Goal: Information Seeking & Learning: Learn about a topic

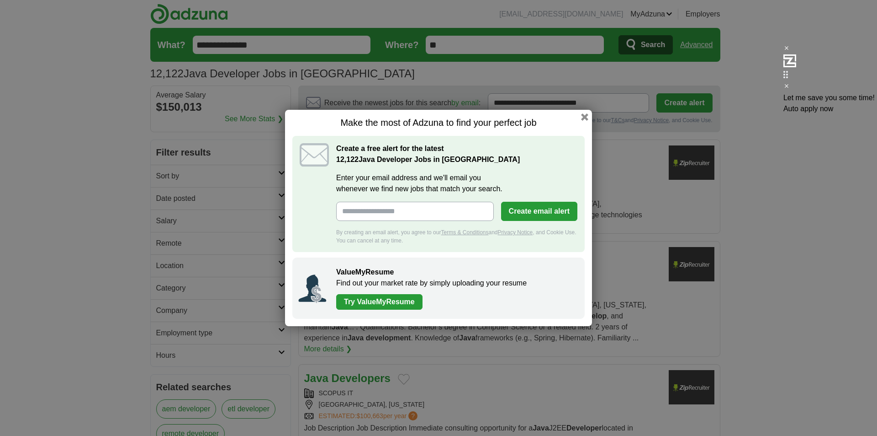
click at [582, 117] on button "button" at bounding box center [584, 116] width 7 height 7
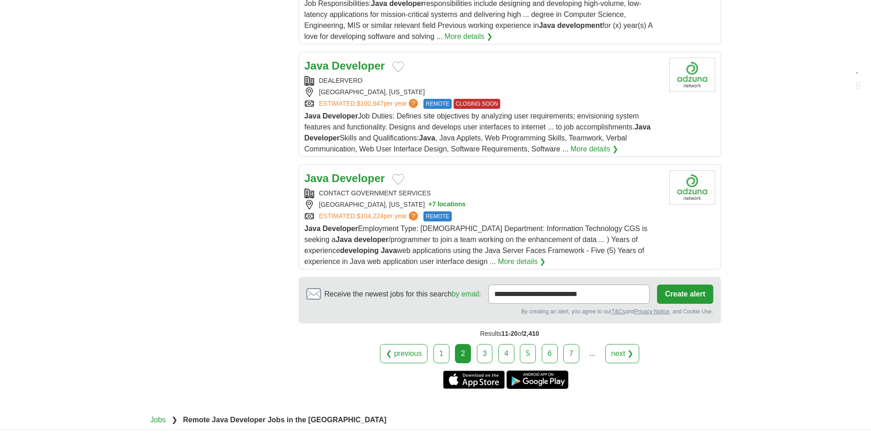
scroll to position [1005, 0]
click at [478, 343] on link "3" at bounding box center [485, 352] width 16 height 19
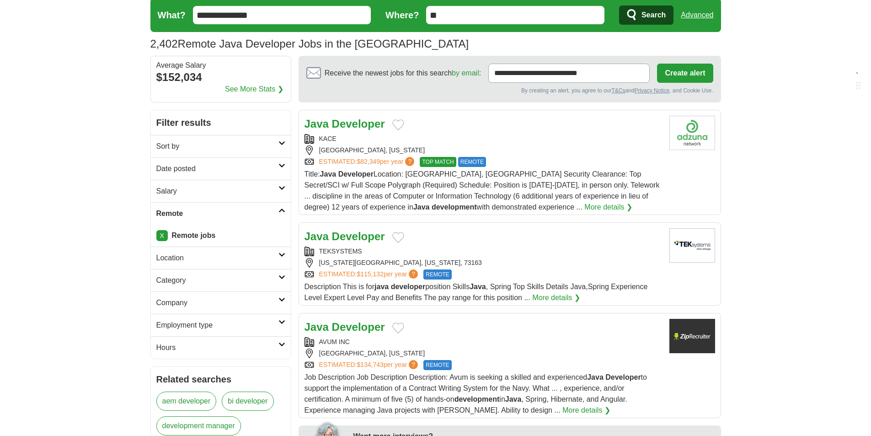
scroll to position [46, 0]
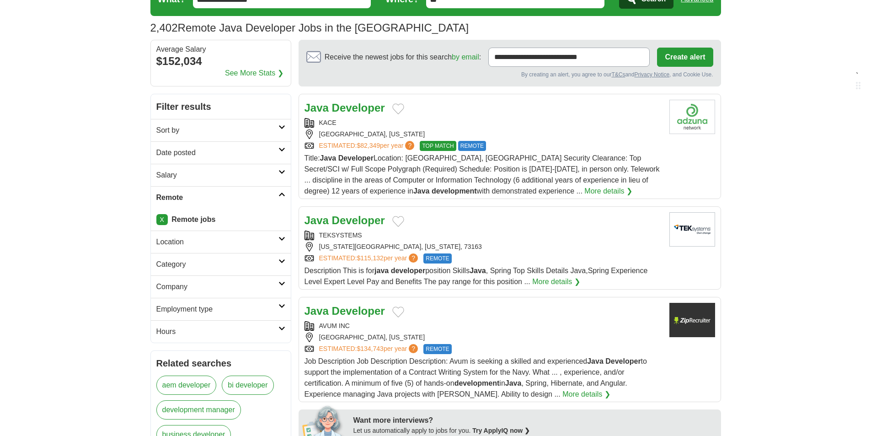
click at [377, 106] on strong "Developer" at bounding box center [358, 107] width 53 height 12
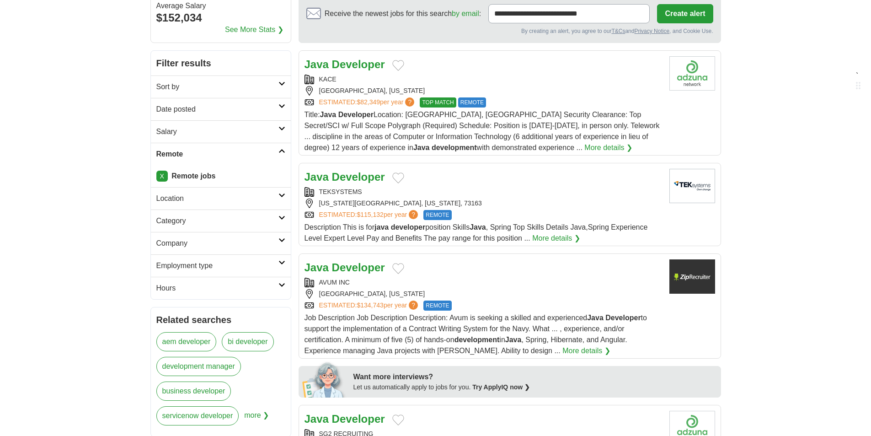
scroll to position [137, 0]
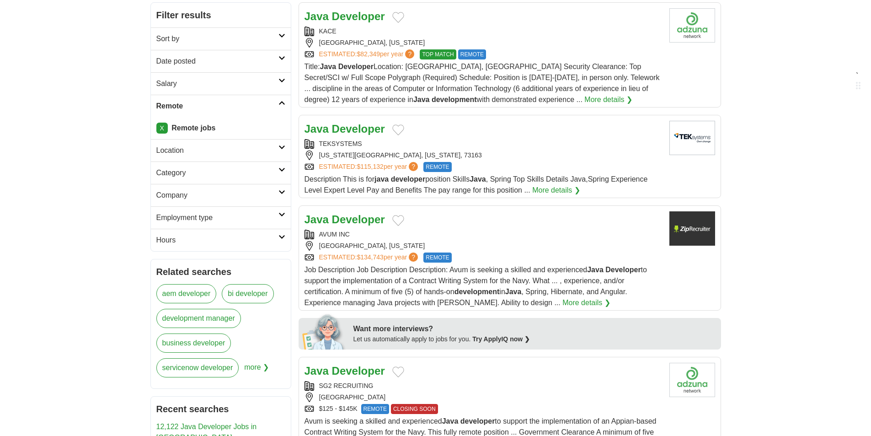
click at [367, 128] on strong "Developer" at bounding box center [358, 128] width 53 height 12
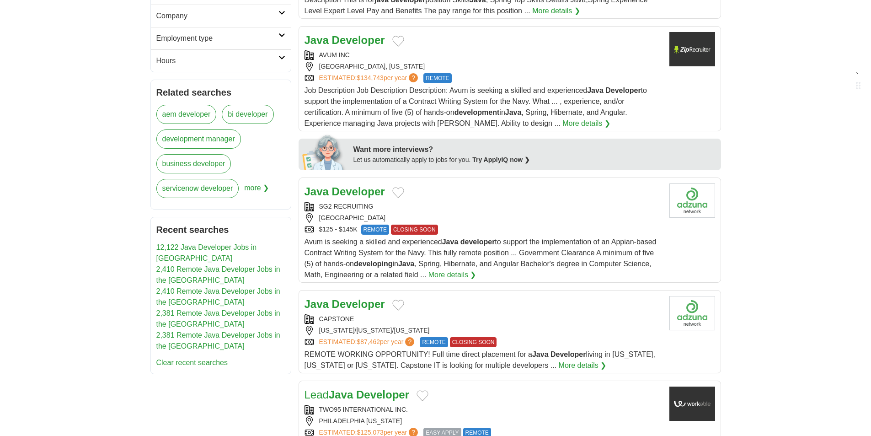
scroll to position [366, 0]
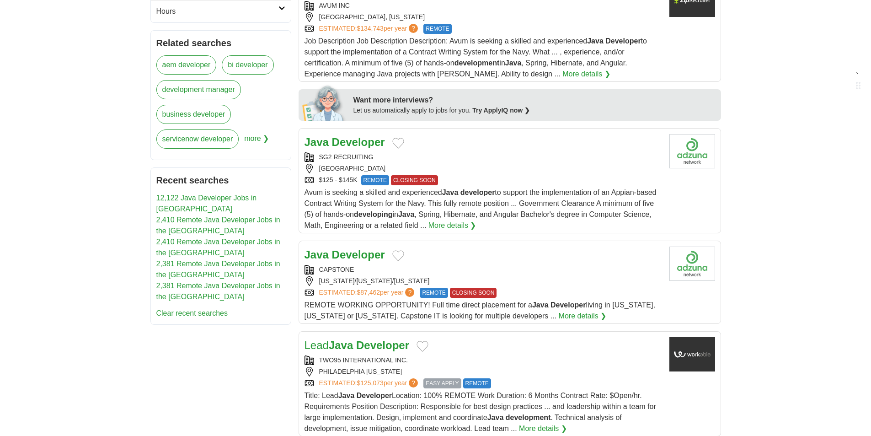
click at [350, 140] on strong "Developer" at bounding box center [358, 142] width 53 height 12
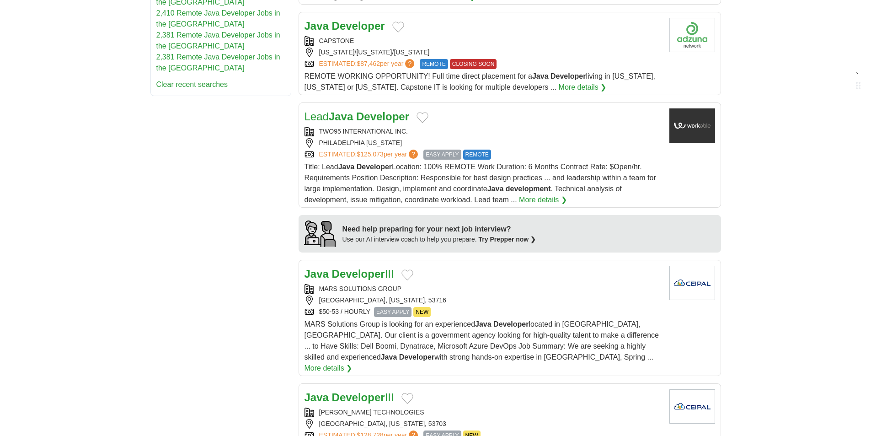
scroll to position [548, 0]
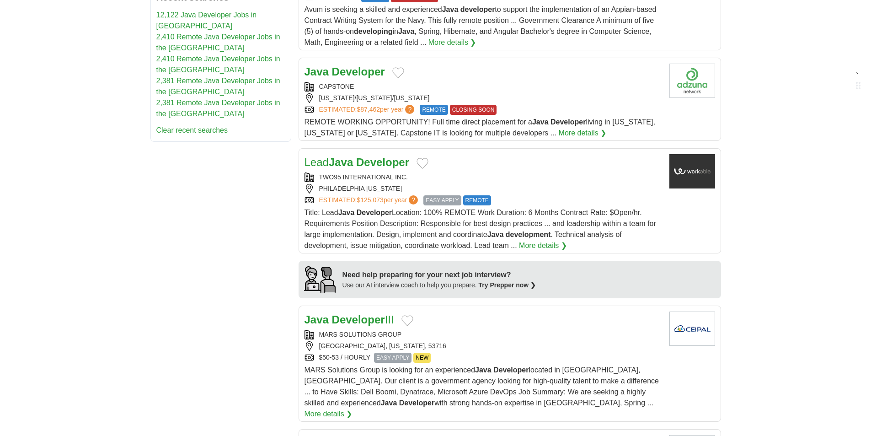
click at [354, 73] on strong "Developer" at bounding box center [358, 71] width 53 height 12
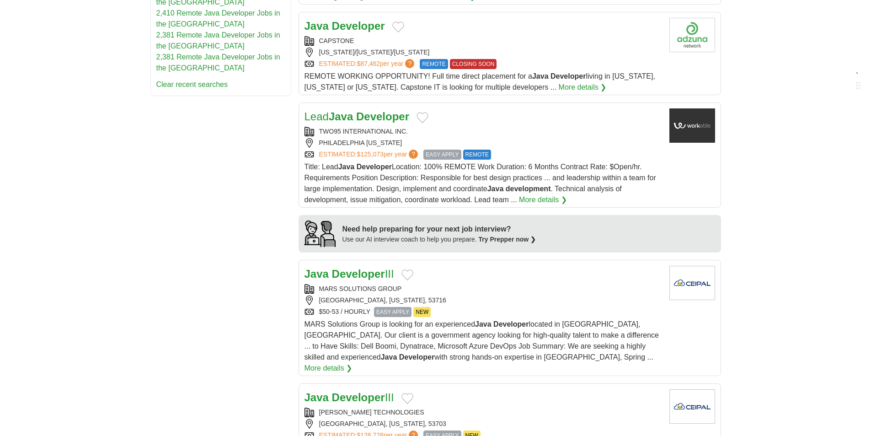
click at [353, 116] on strong "Java" at bounding box center [341, 116] width 24 height 12
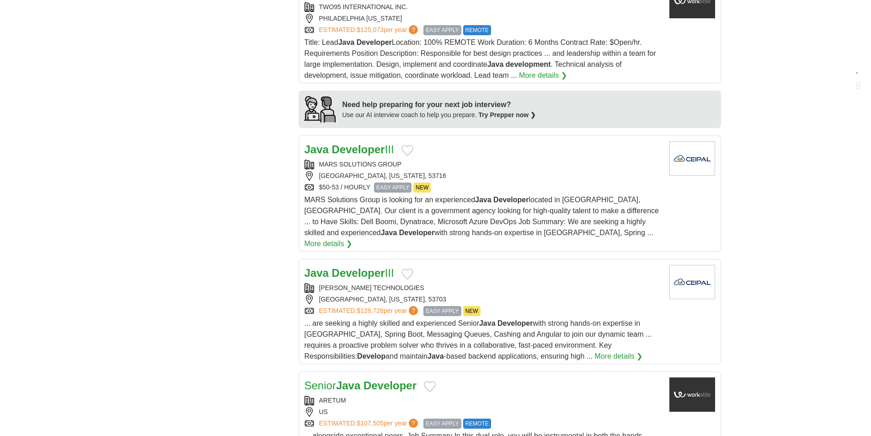
scroll to position [731, 0]
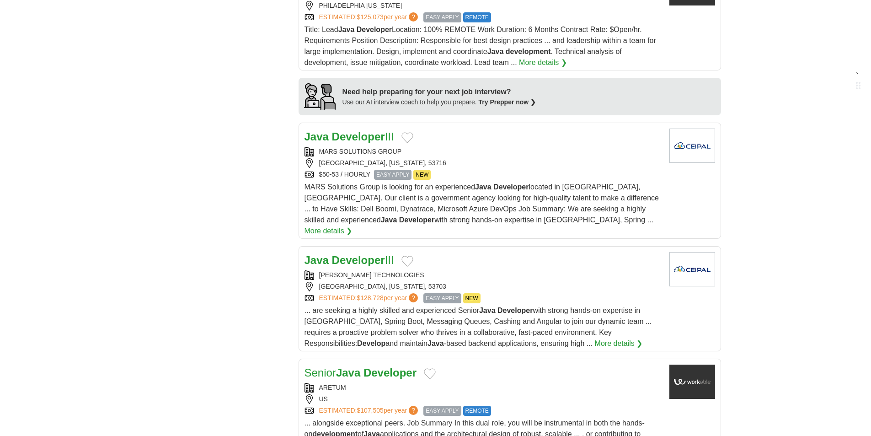
click at [339, 138] on strong "Developer" at bounding box center [358, 136] width 53 height 12
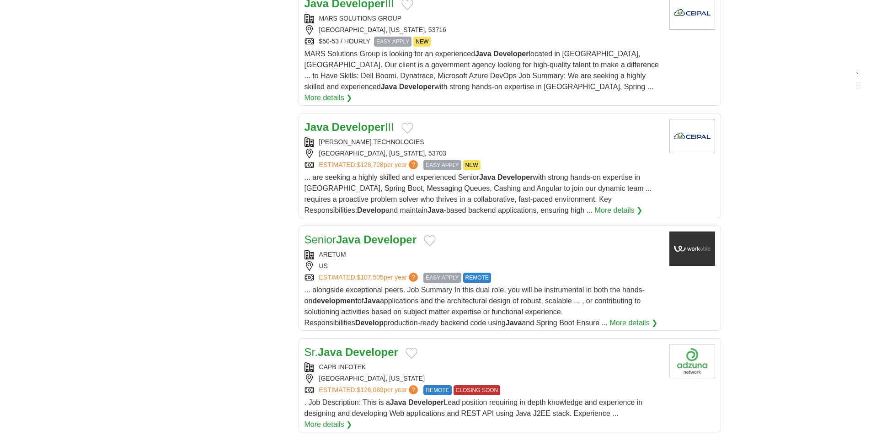
scroll to position [868, 0]
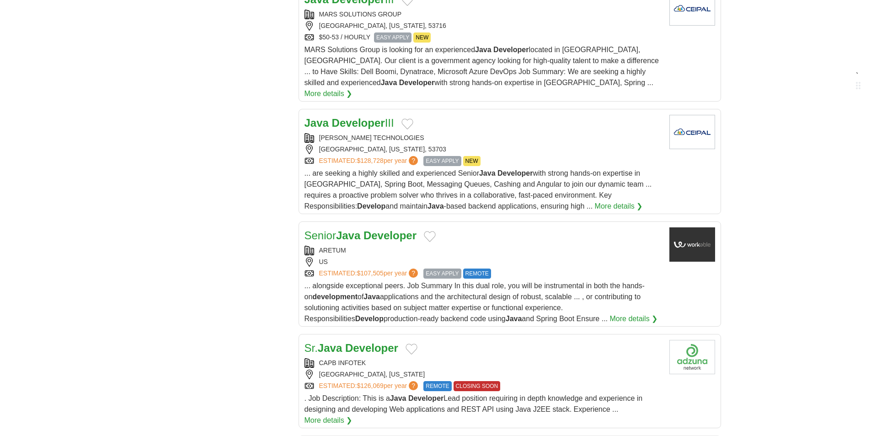
click at [362, 117] on strong "Developer" at bounding box center [358, 123] width 53 height 12
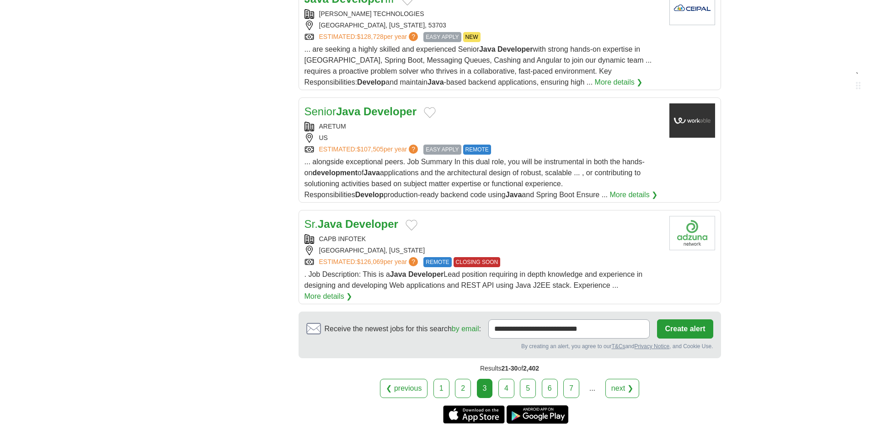
scroll to position [1005, 0]
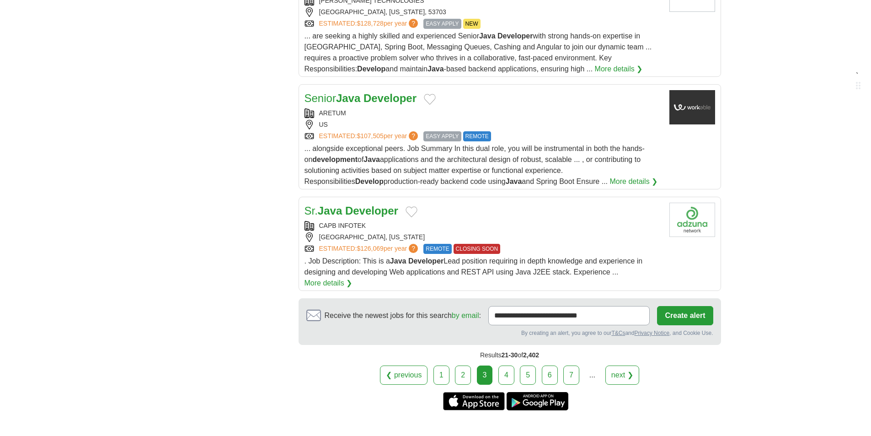
click at [377, 92] on strong "Developer" at bounding box center [389, 98] width 53 height 12
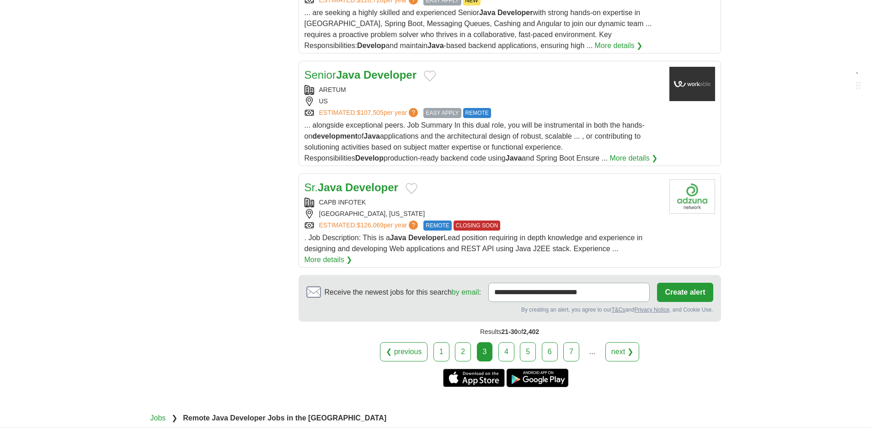
scroll to position [1051, 0]
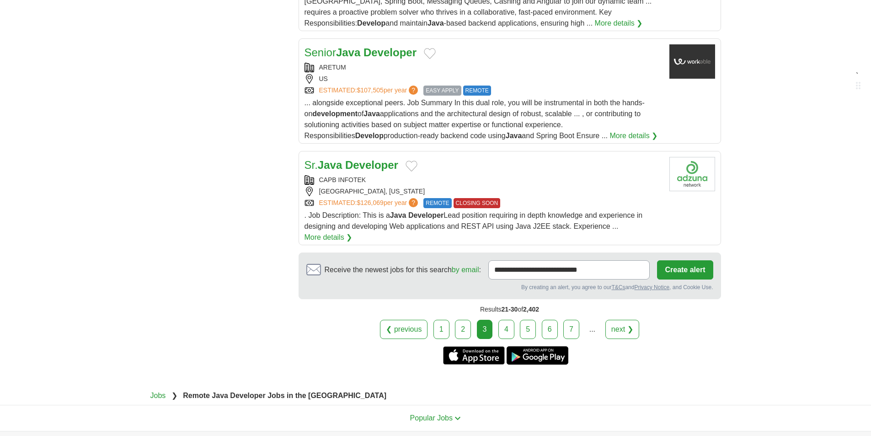
click at [370, 159] on strong "Developer" at bounding box center [371, 165] width 53 height 12
click at [502, 319] on link "4" at bounding box center [506, 328] width 16 height 19
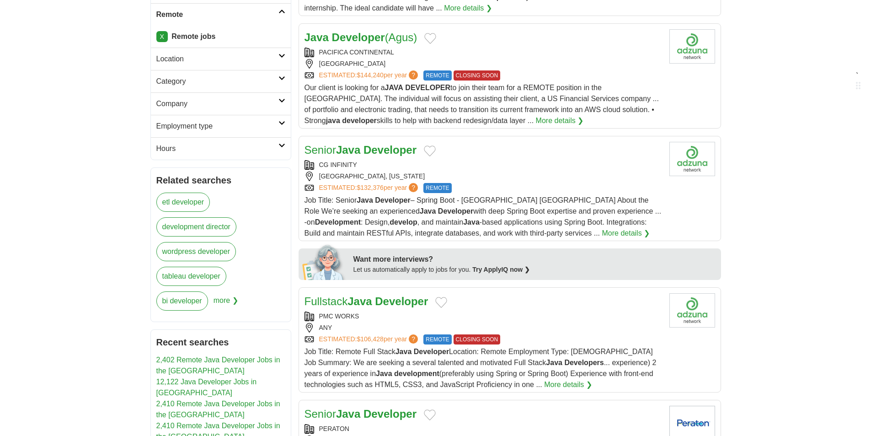
scroll to position [274, 0]
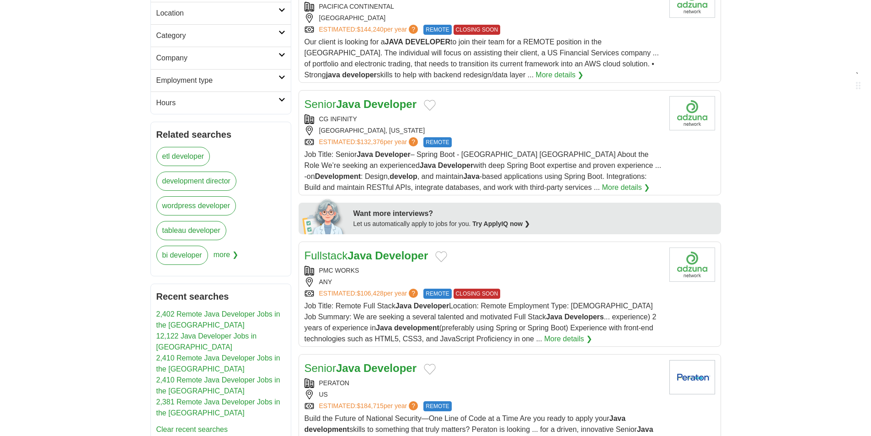
click at [601, 157] on span "Job Title: Senior Java Developer – Spring Boot - Houston TX About the Role We’r…" at bounding box center [482, 170] width 357 height 41
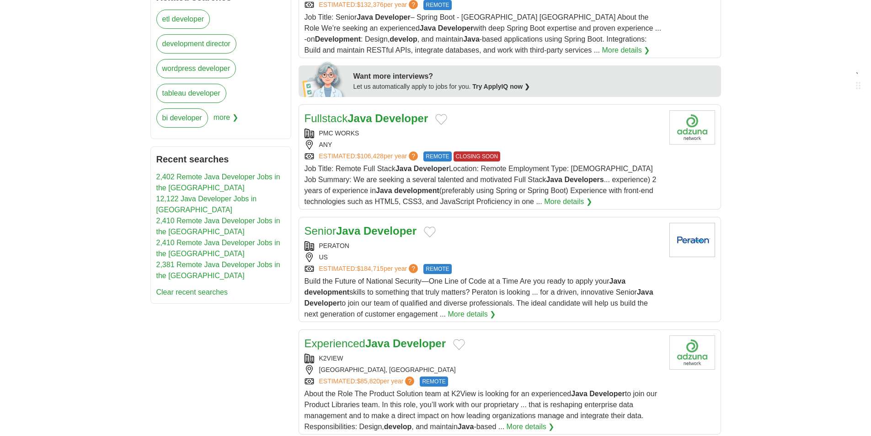
click at [597, 160] on div "ESTIMATED: $106,428 per year ? REMOTE CLOSING SOON" at bounding box center [482, 156] width 357 height 10
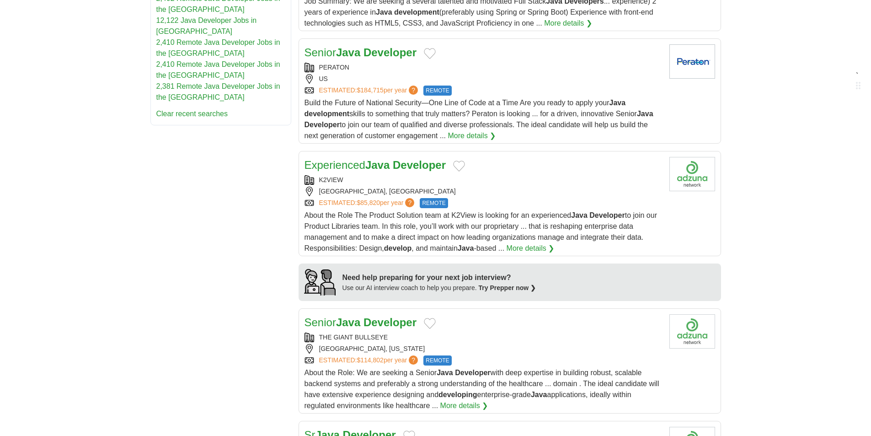
scroll to position [594, 0]
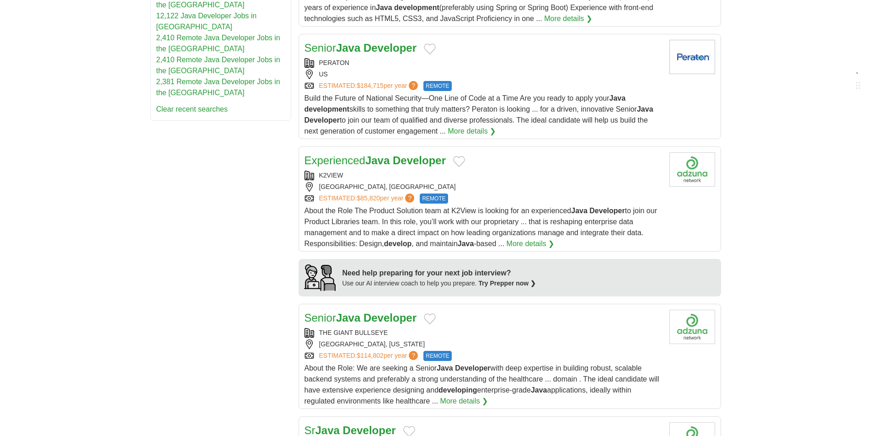
click at [583, 101] on span "Build the Future of National Security—One Line of Code at a Time Are you ready …" at bounding box center [478, 114] width 349 height 41
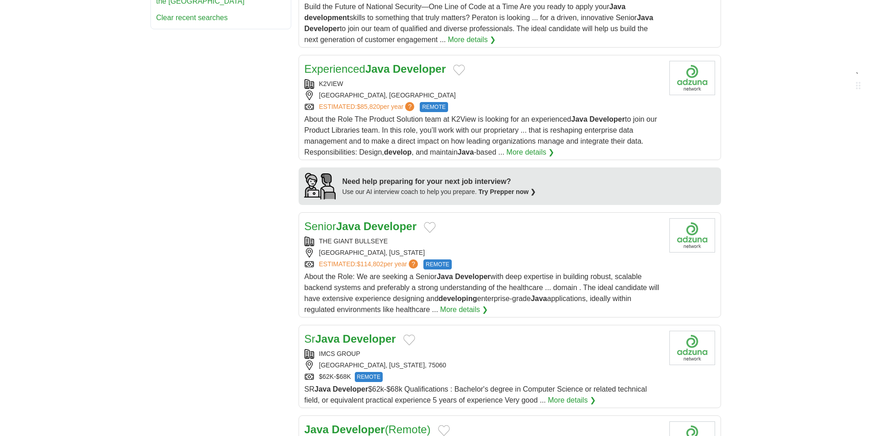
click at [564, 109] on div "ESTIMATED: $85,820 per year ? REMOTE" at bounding box center [482, 107] width 357 height 10
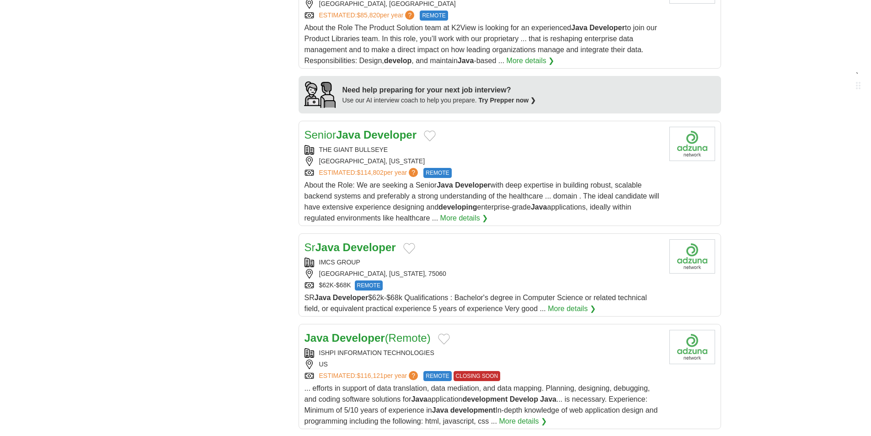
click at [550, 168] on div "ESTIMATED: $114,802 per year ? REMOTE" at bounding box center [482, 173] width 357 height 10
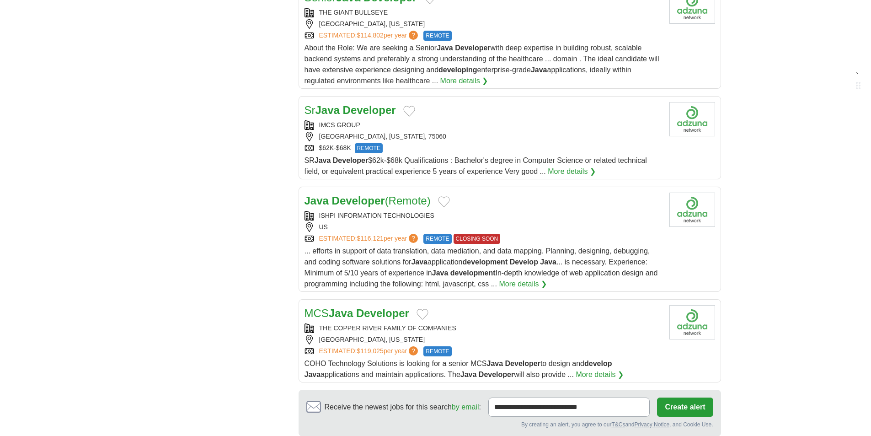
click at [564, 134] on div "IRVING, TEXAS, 75060" at bounding box center [482, 137] width 357 height 10
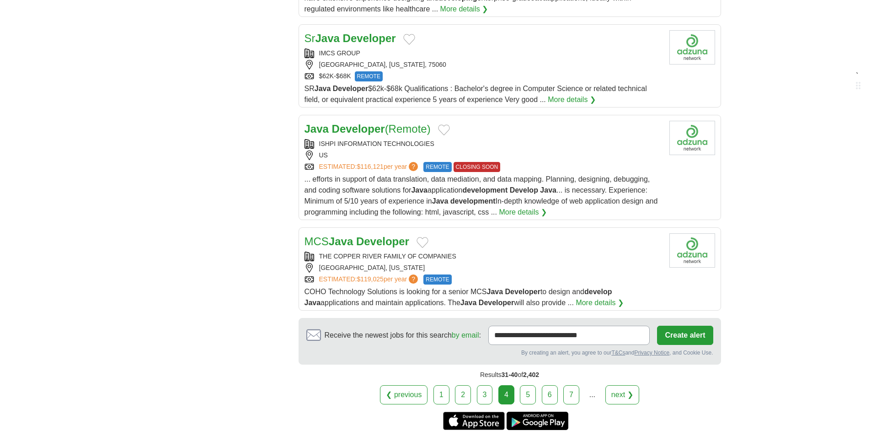
scroll to position [1005, 0]
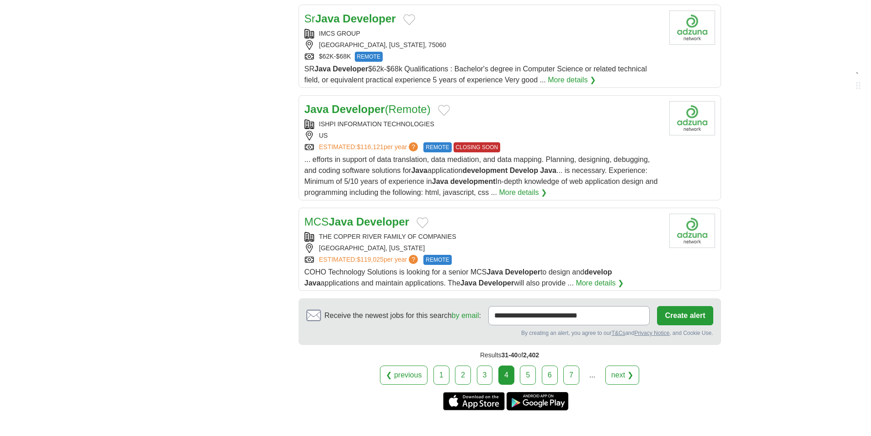
click at [570, 136] on div "US" at bounding box center [482, 136] width 357 height 10
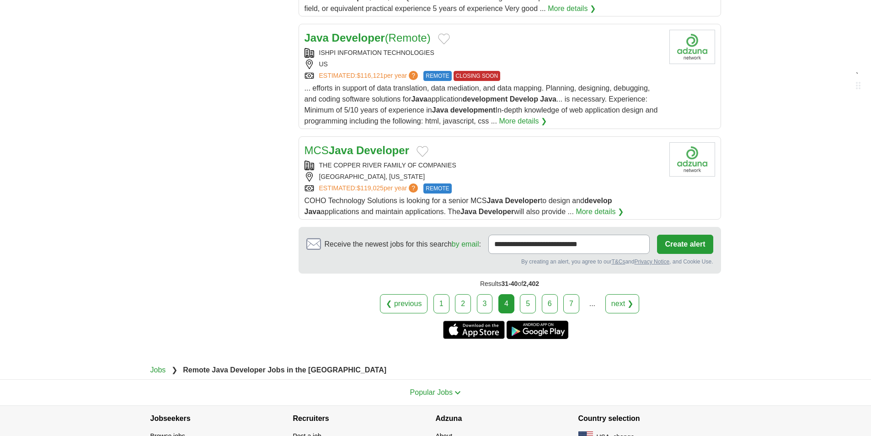
scroll to position [1097, 0]
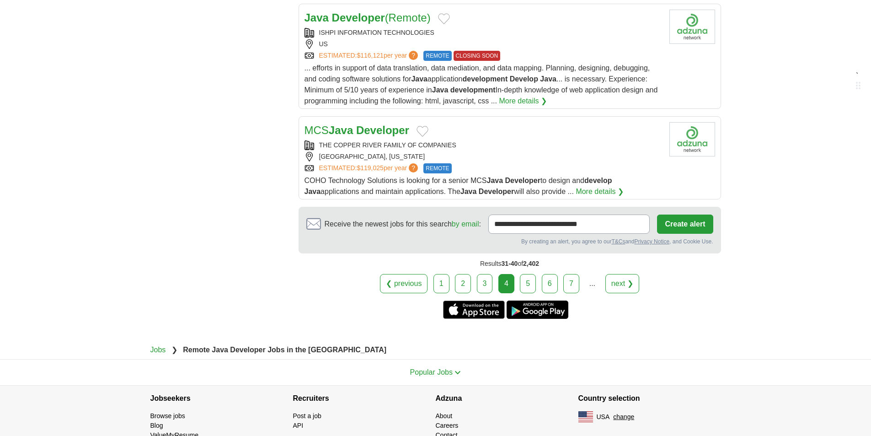
click at [556, 156] on div "COLUMBIA, WASHINGTON" at bounding box center [482, 157] width 357 height 10
click at [524, 283] on link "5" at bounding box center [528, 283] width 16 height 19
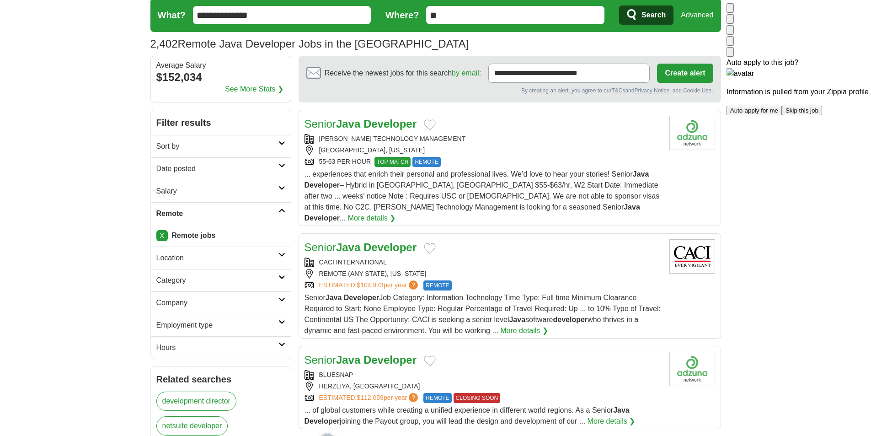
scroll to position [46, 0]
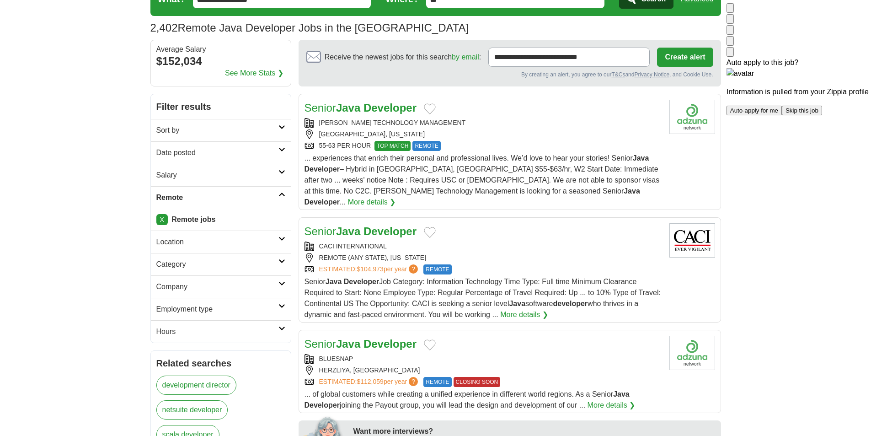
click at [480, 126] on div "[PERSON_NAME] TECHNOLOGY MANAGEMENT" at bounding box center [482, 123] width 357 height 10
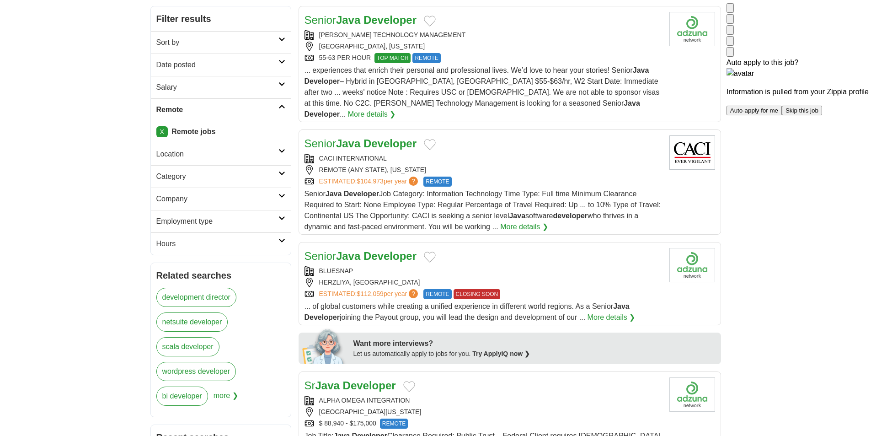
scroll to position [137, 0]
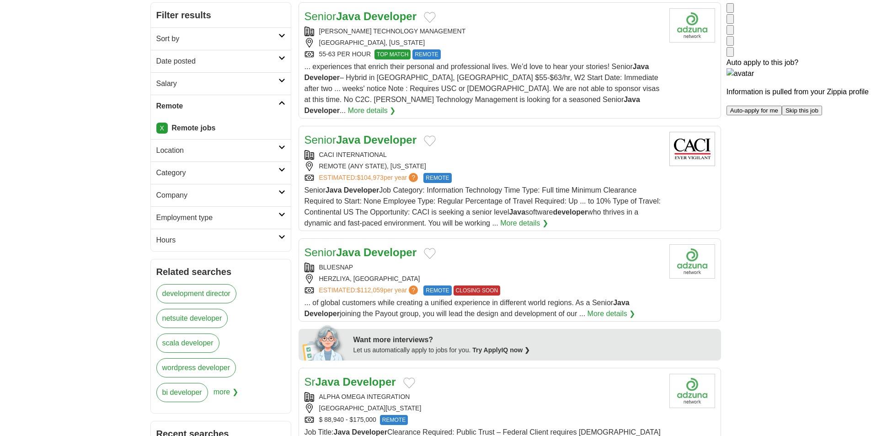
click at [491, 150] on div "CACI INTERNATIONAL" at bounding box center [482, 155] width 357 height 10
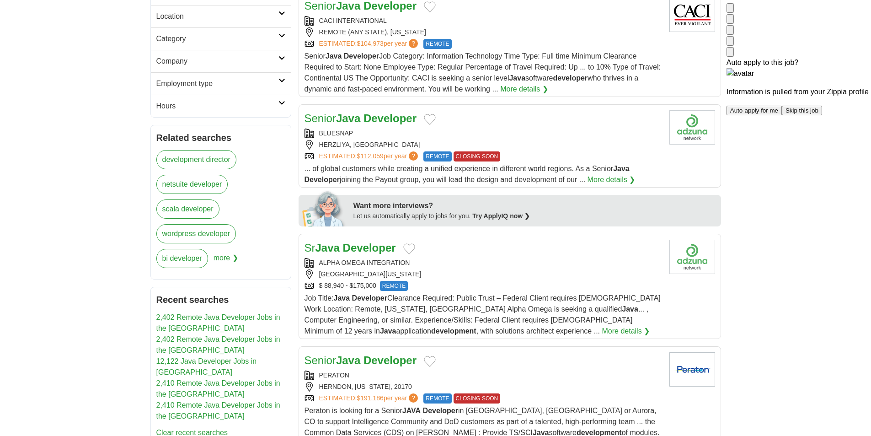
scroll to position [274, 0]
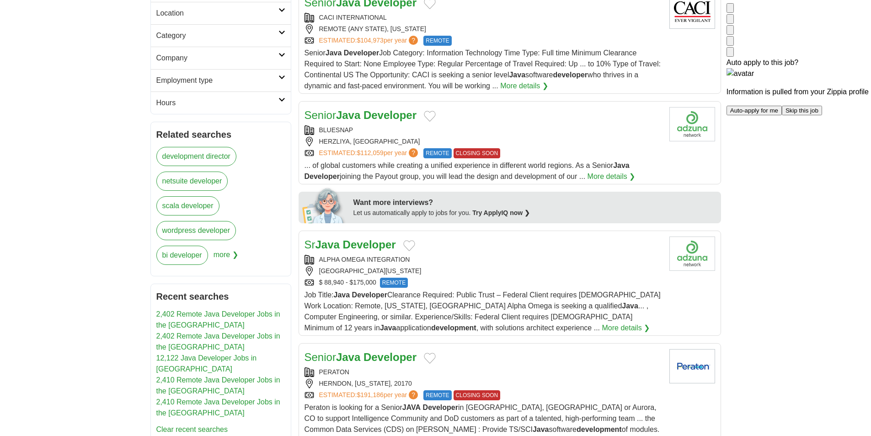
click at [522, 137] on div "HERZLIYA, [GEOGRAPHIC_DATA]" at bounding box center [482, 142] width 357 height 10
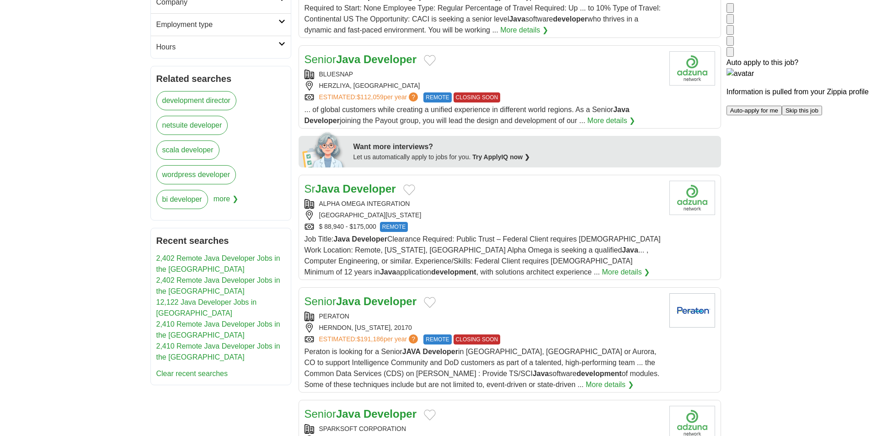
scroll to position [366, 0]
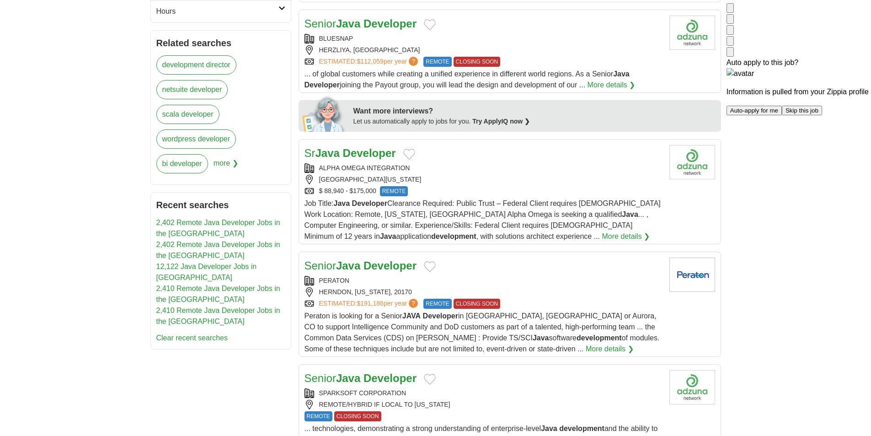
click at [498, 163] on div "ALPHA OMEGA INTEGRATION" at bounding box center [482, 168] width 357 height 10
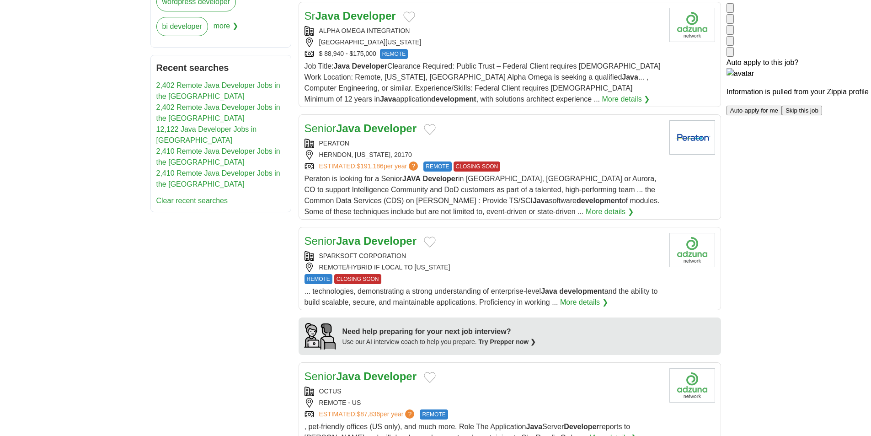
click at [521, 138] on div "PERATON" at bounding box center [482, 143] width 357 height 10
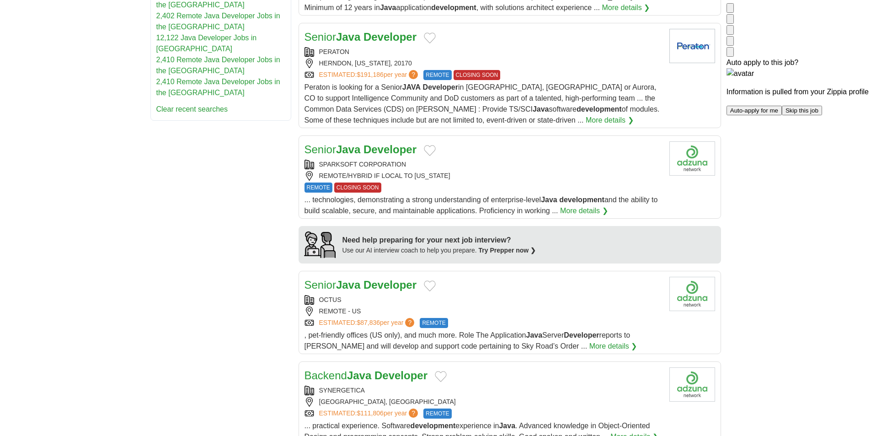
click at [516, 147] on div "Senior Java Developer SPARKSOFT CORPORATION REMOTE/HYBRID IF LOCAL TO MARYLAND …" at bounding box center [482, 178] width 357 height 75
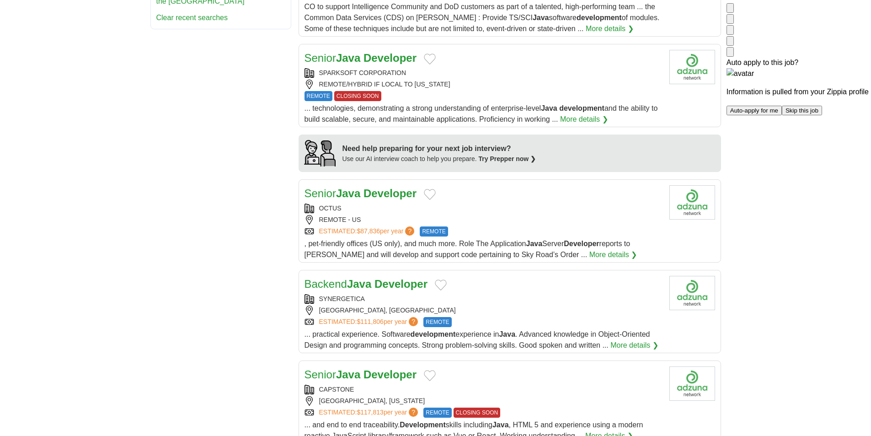
click at [514, 203] on div "OCTUS" at bounding box center [482, 208] width 357 height 10
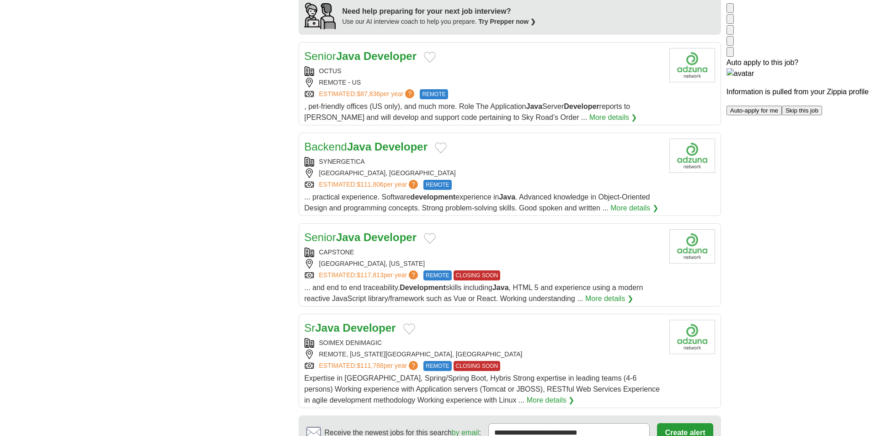
click at [534, 157] on div "SYNERGETICA" at bounding box center [482, 162] width 357 height 10
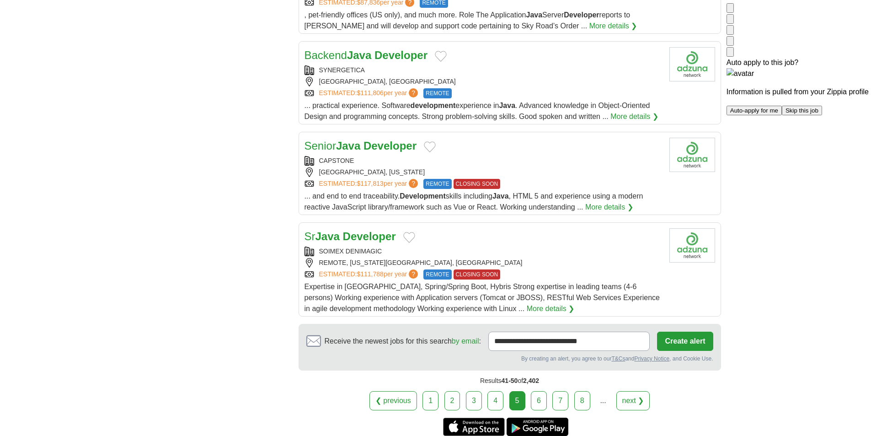
click at [539, 156] on div "CAPSTONE" at bounding box center [482, 161] width 357 height 10
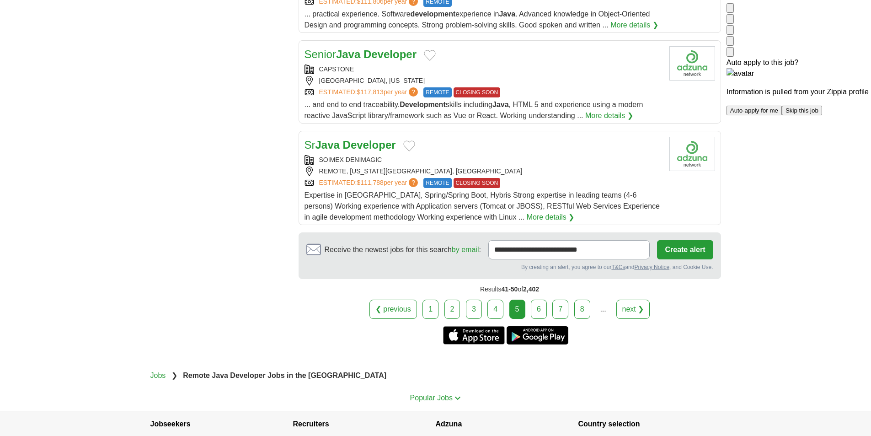
click at [537, 166] on div "REMOTE, OREGON 97458, USA" at bounding box center [482, 171] width 357 height 10
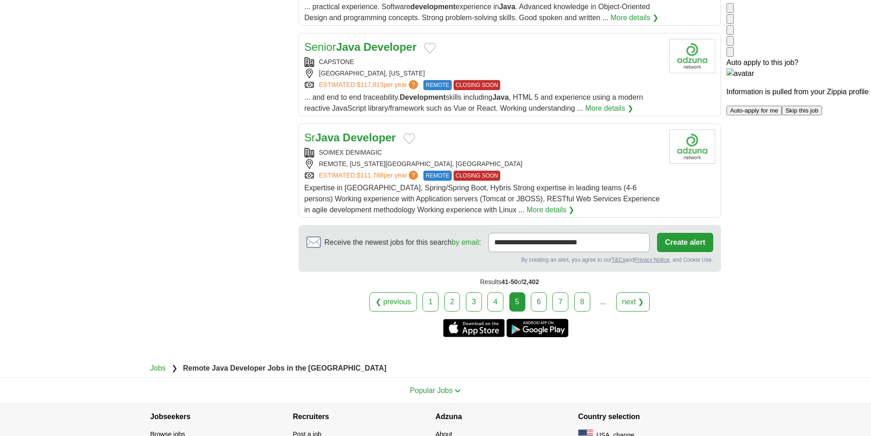
scroll to position [1062, 0]
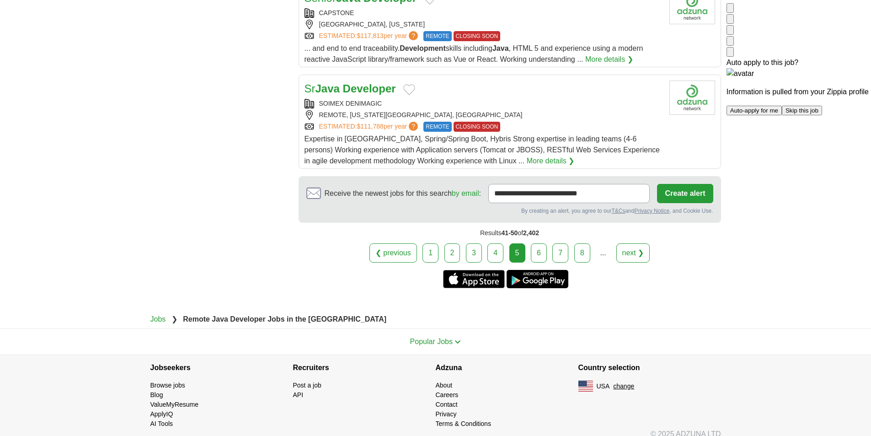
click at [539, 244] on link "6" at bounding box center [539, 252] width 16 height 19
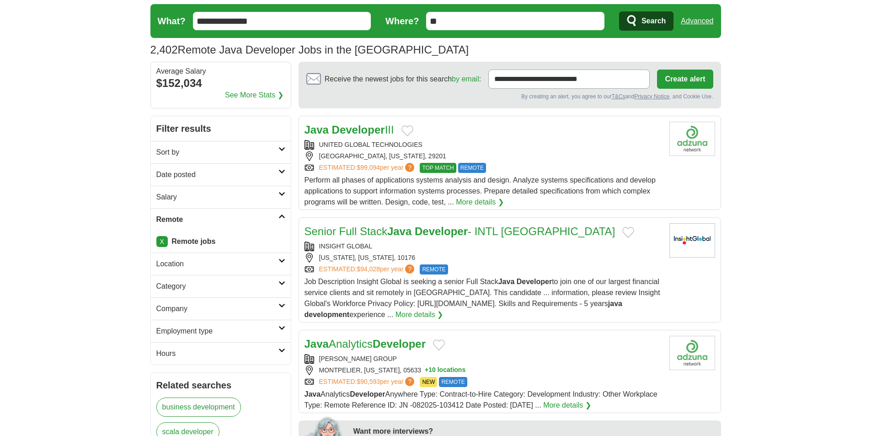
scroll to position [46, 0]
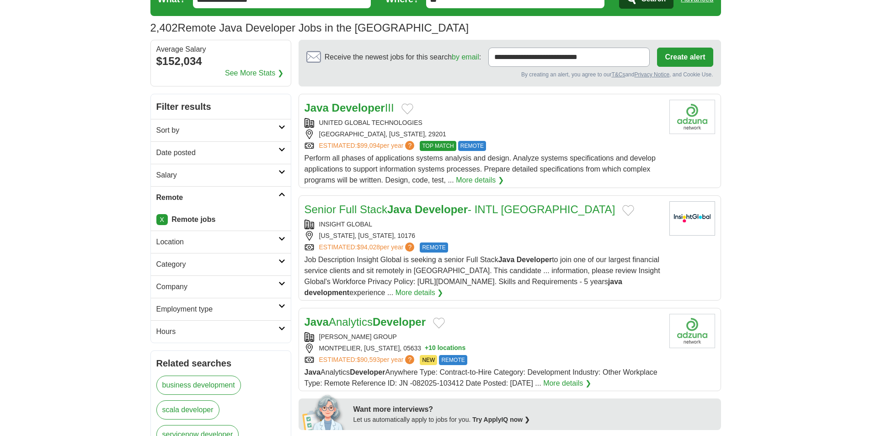
click at [587, 140] on div "UNITED GLOBAL TECHNOLOGIES COLUMBIA, SOUTH CAROLINA, 29201 ESTIMATED: $99,094 p…" at bounding box center [482, 134] width 357 height 33
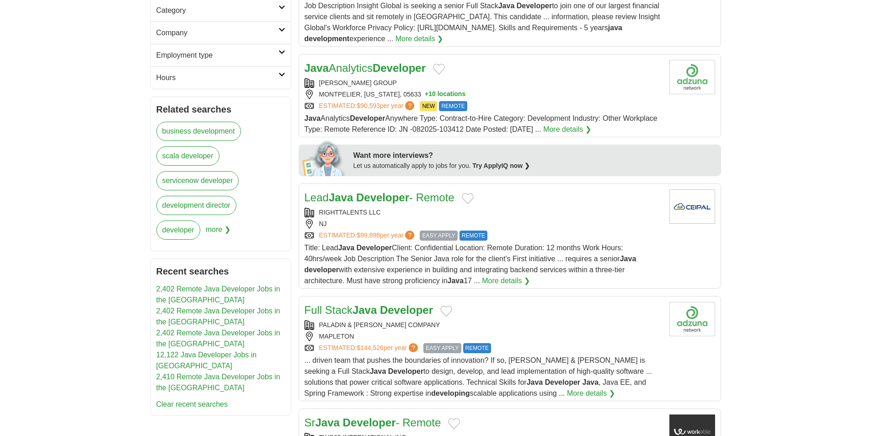
scroll to position [320, 0]
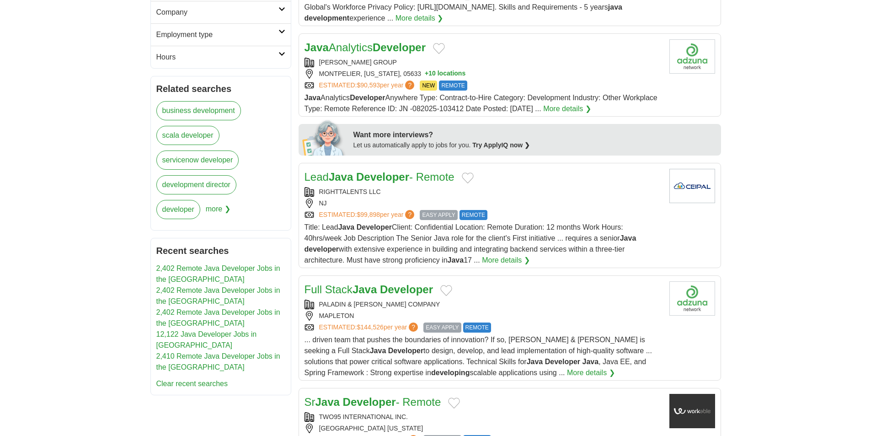
click at [556, 82] on div "ESTIMATED: $90,593 per year ? NEW REMOTE" at bounding box center [482, 85] width 357 height 10
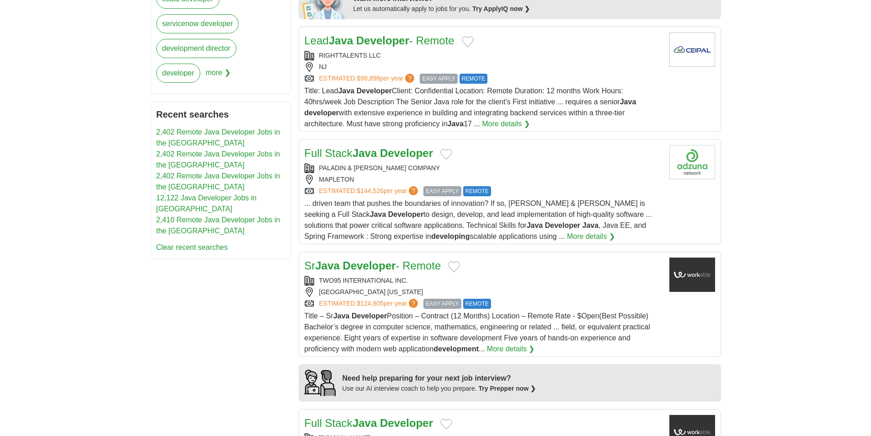
scroll to position [457, 0]
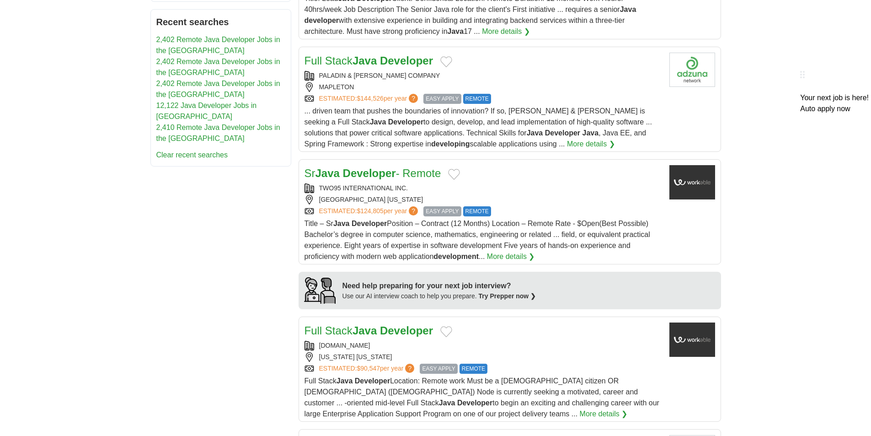
click at [579, 88] on div "MAPLETON" at bounding box center [482, 87] width 357 height 10
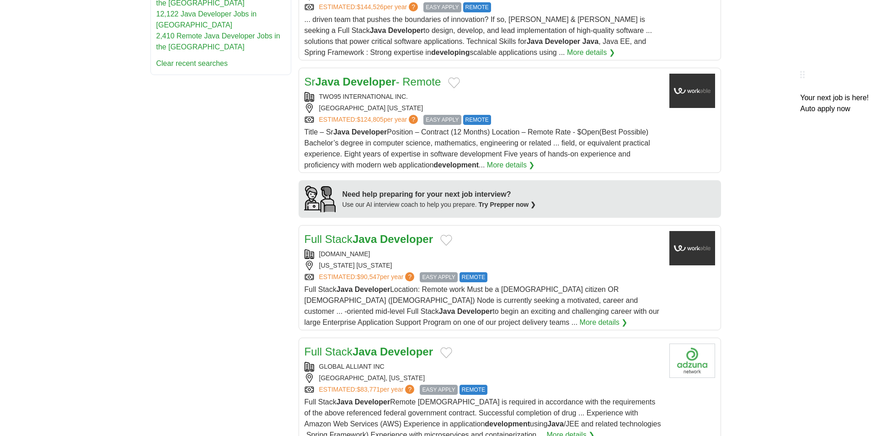
click at [579, 98] on div "TWO95 INTERNATIONAL INC." at bounding box center [482, 97] width 357 height 10
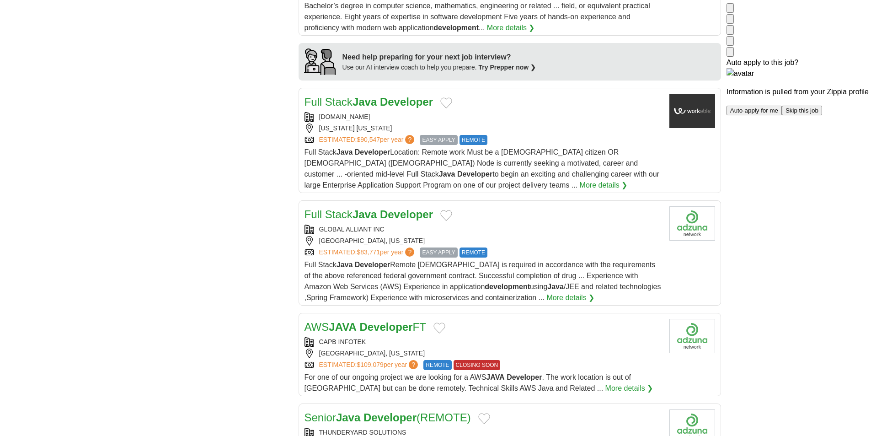
click at [571, 106] on div "Full Stack Java Developer" at bounding box center [482, 102] width 357 height 16
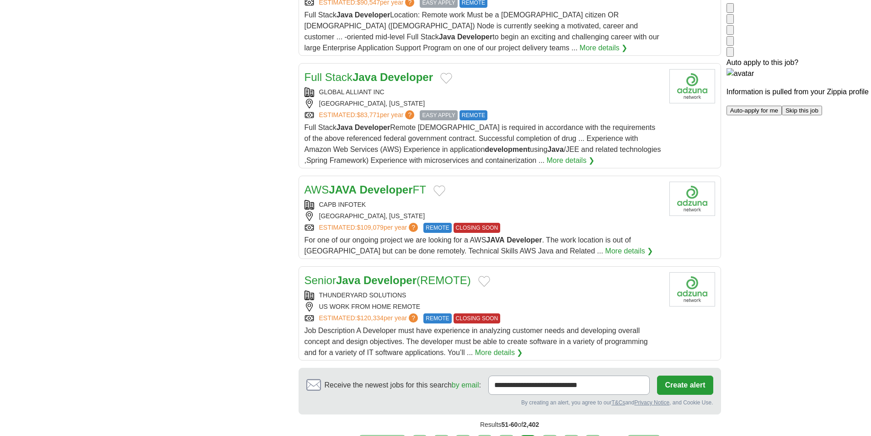
click at [568, 104] on div "BALTIMORE, MARYLAND" at bounding box center [482, 104] width 357 height 10
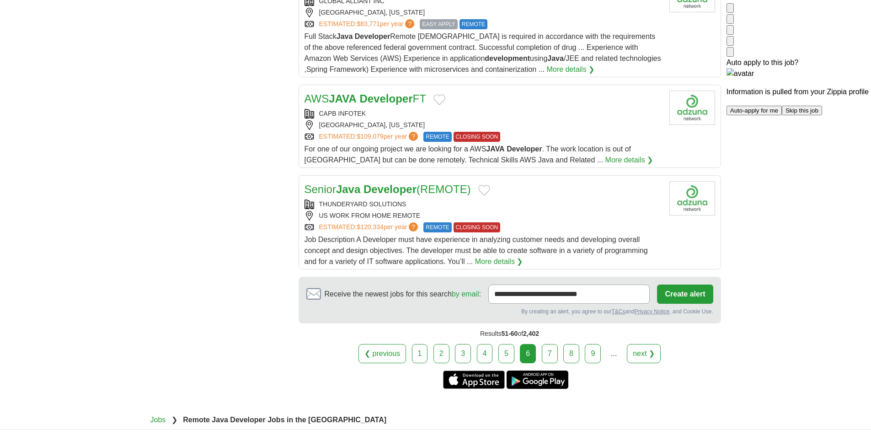
scroll to position [1005, 0]
click at [556, 203] on div "THUNDERYARD SOLUTIONS" at bounding box center [482, 204] width 357 height 10
click at [548, 353] on link "7" at bounding box center [550, 352] width 16 height 19
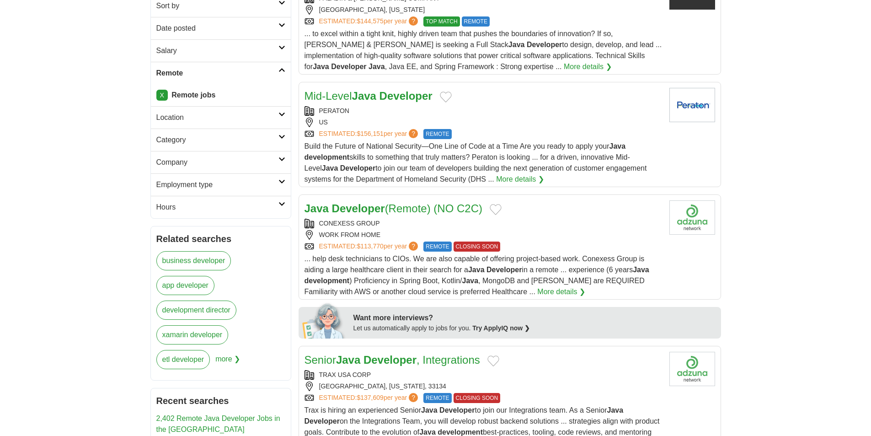
scroll to position [183, 0]
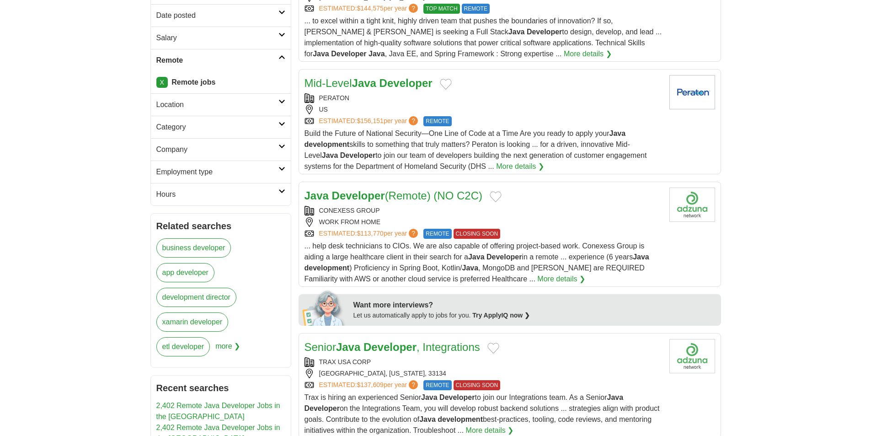
click at [590, 109] on div "US" at bounding box center [482, 110] width 357 height 10
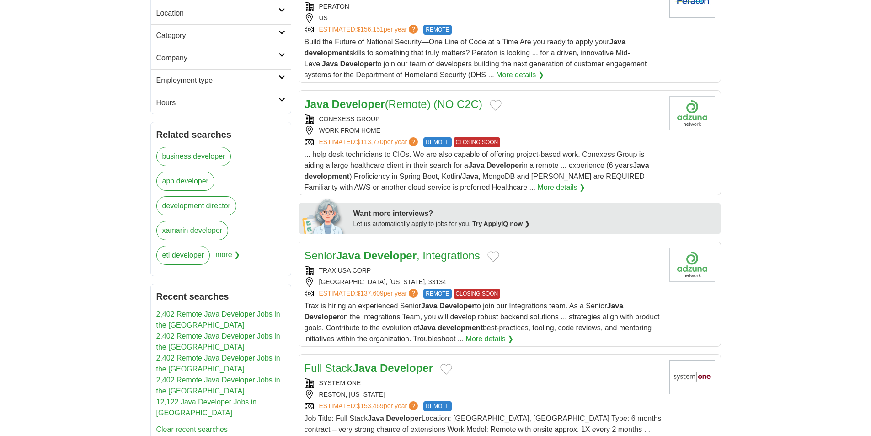
click at [592, 127] on div "WORK FROM HOME" at bounding box center [482, 131] width 357 height 10
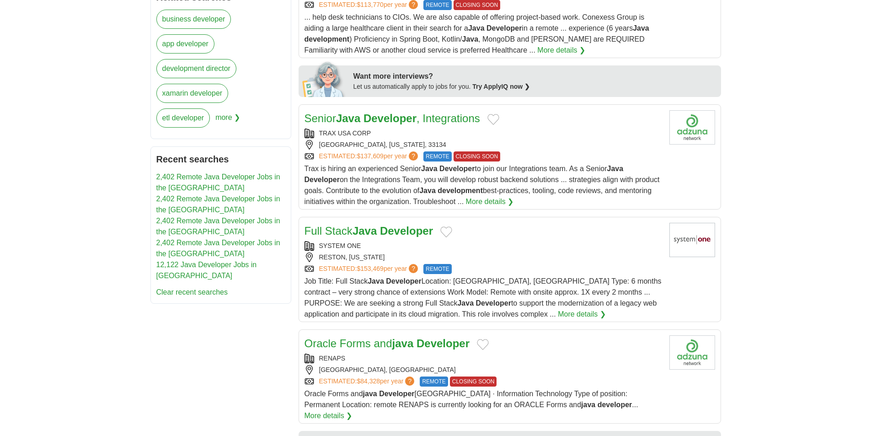
click at [592, 144] on div "MIAMI, FLORIDA, 33134" at bounding box center [482, 145] width 357 height 10
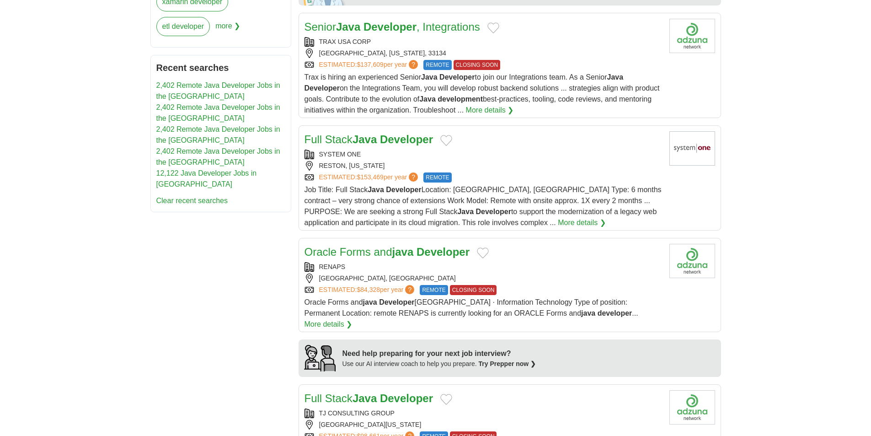
click at [574, 156] on div "SYSTEM ONE" at bounding box center [482, 154] width 357 height 10
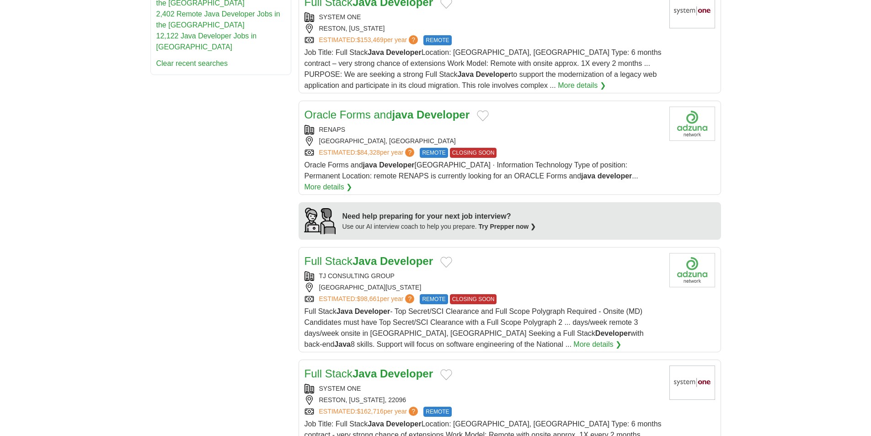
click at [583, 146] on div "RENAPS USA, USA ESTIMATED: $84,328 per year ? REMOTE CLOSING SOON" at bounding box center [482, 141] width 357 height 33
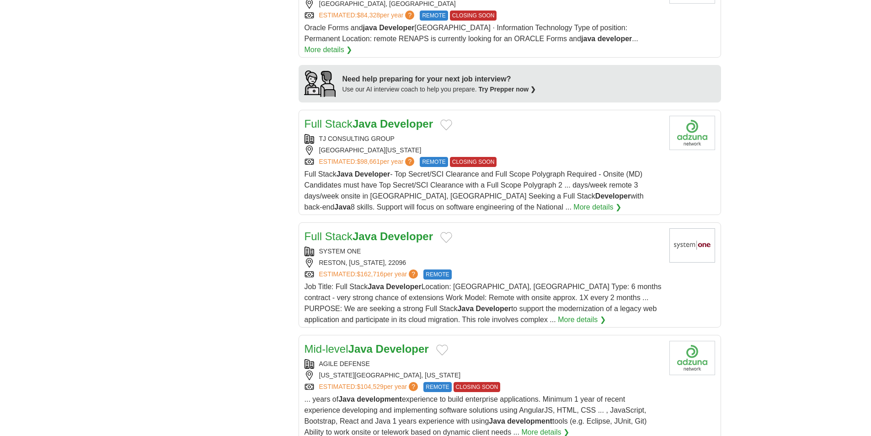
click at [573, 157] on div "ESTIMATED: $98,661 per year ? REMOTE CLOSING SOON" at bounding box center [482, 162] width 357 height 10
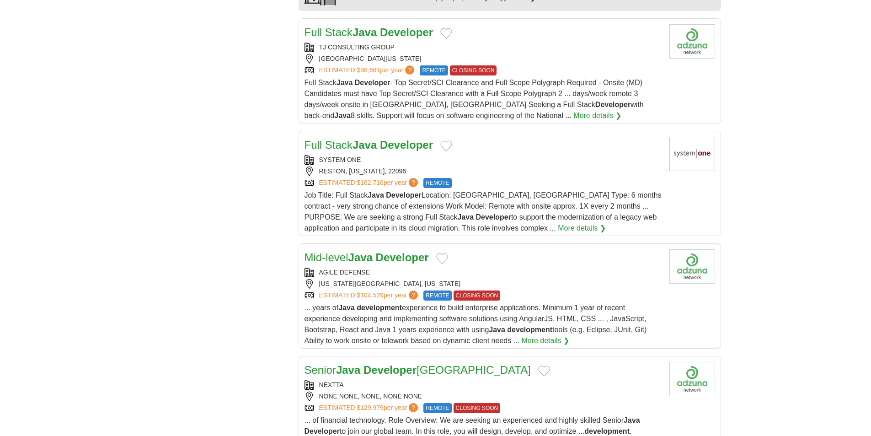
click at [587, 143] on div "Full Stack Java Developer SYSTEM ONE RESTON, VIRGINIA, 22096 ESTIMATED: $162,71…" at bounding box center [482, 185] width 357 height 97
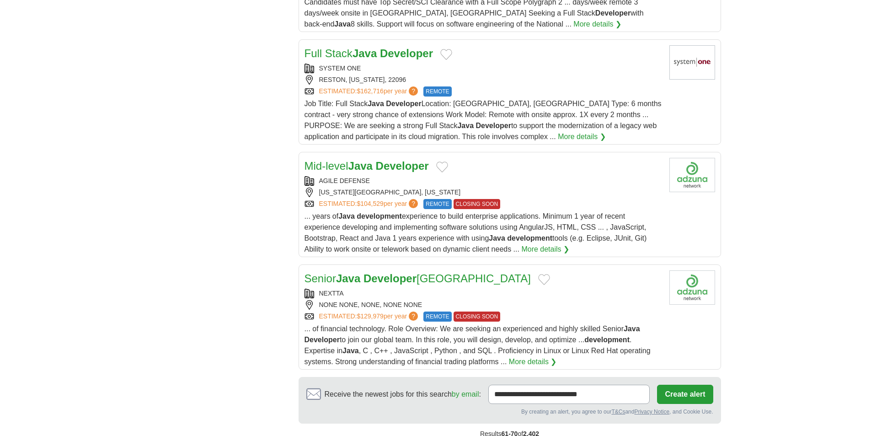
click at [571, 187] on div "COLORADO SPRINGS, COLORADO" at bounding box center [482, 192] width 357 height 10
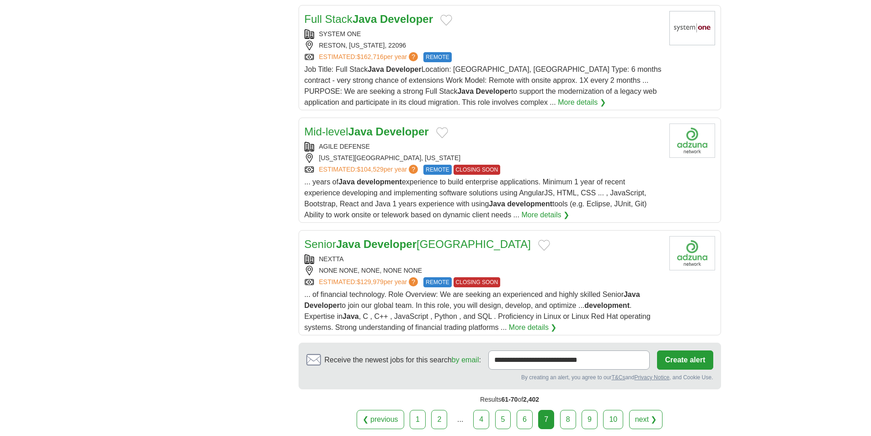
scroll to position [1051, 0]
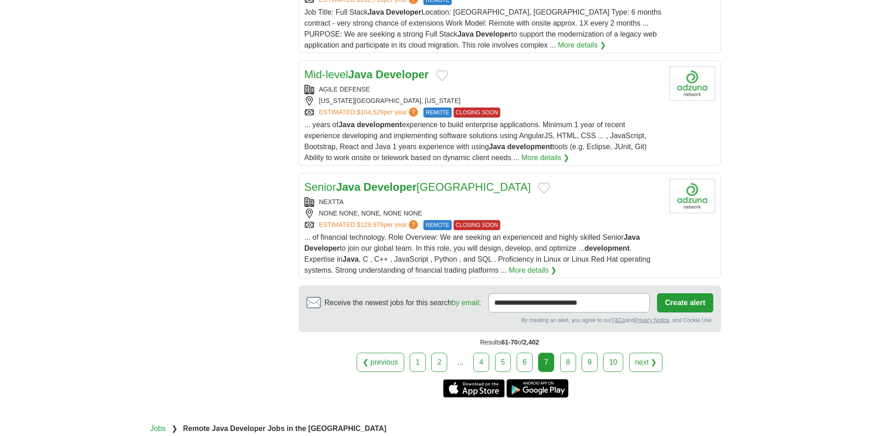
click at [569, 181] on div "Senior Java Developer Philippines" at bounding box center [482, 187] width 357 height 16
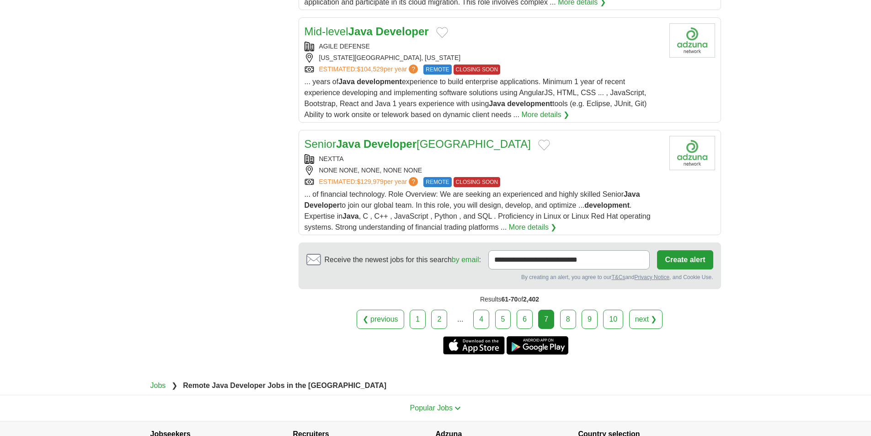
scroll to position [1160, 0]
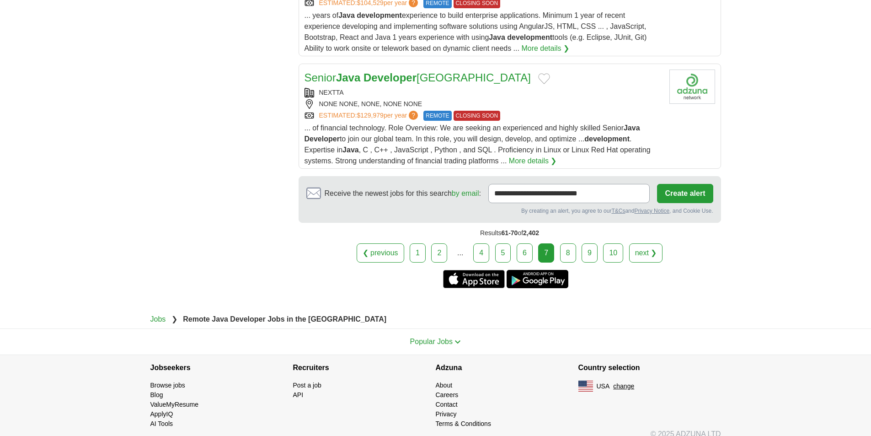
click at [566, 243] on link "8" at bounding box center [568, 252] width 16 height 19
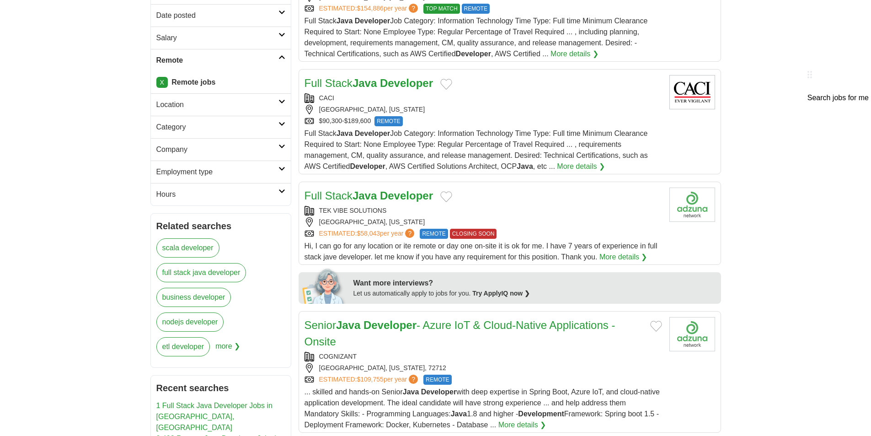
scroll to position [274, 0]
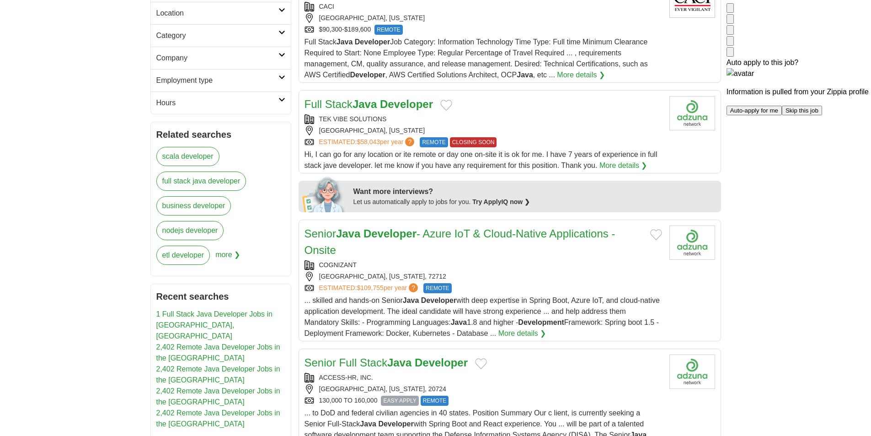
click at [573, 119] on div "TEK VIBE SOLUTIONS" at bounding box center [482, 119] width 357 height 10
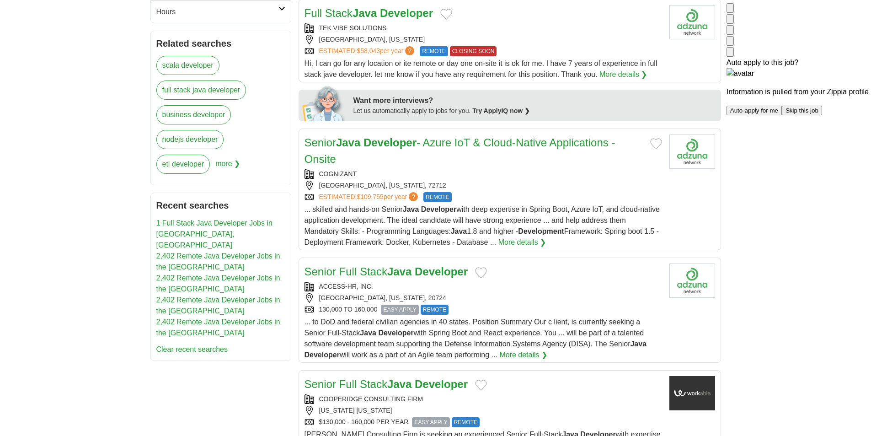
scroll to position [366, 0]
click at [558, 155] on h2 "Senior Java Developer - Azure IoT & Cloud-Native Applications - Onsite" at bounding box center [473, 150] width 338 height 33
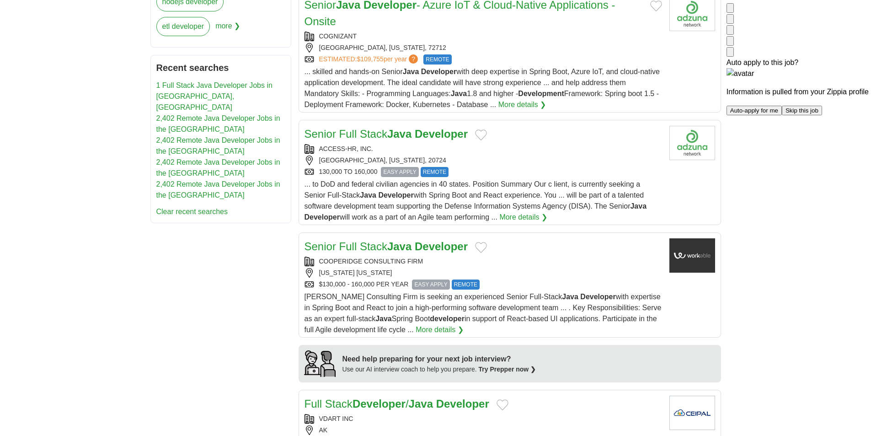
click at [569, 150] on div "ACCESS-HR, INC." at bounding box center [482, 149] width 357 height 10
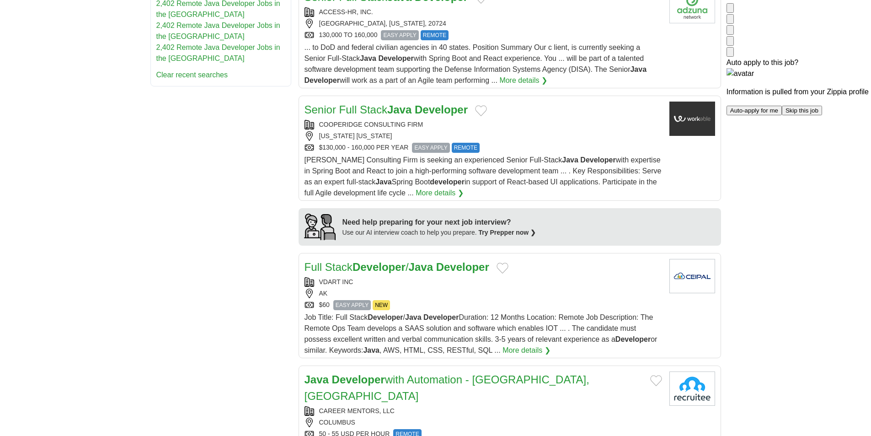
scroll to position [640, 0]
click at [537, 130] on div "COOPERIDGE CONSULTING FIRM [US_STATE][GEOGRAPHIC_DATA][US_STATE] $130,000 - 160…" at bounding box center [482, 135] width 357 height 33
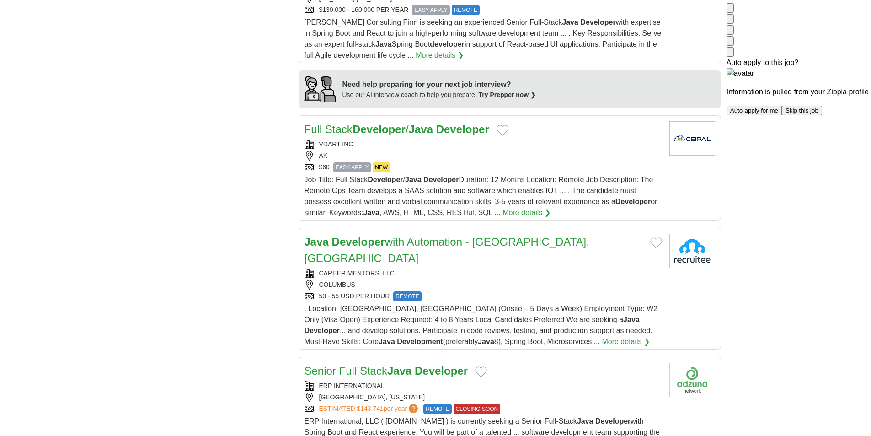
click at [563, 139] on div "Full Stack Developer / Java Developer VDART INC AK $60 EASY APPLY NEW EASY APPL…" at bounding box center [482, 169] width 357 height 97
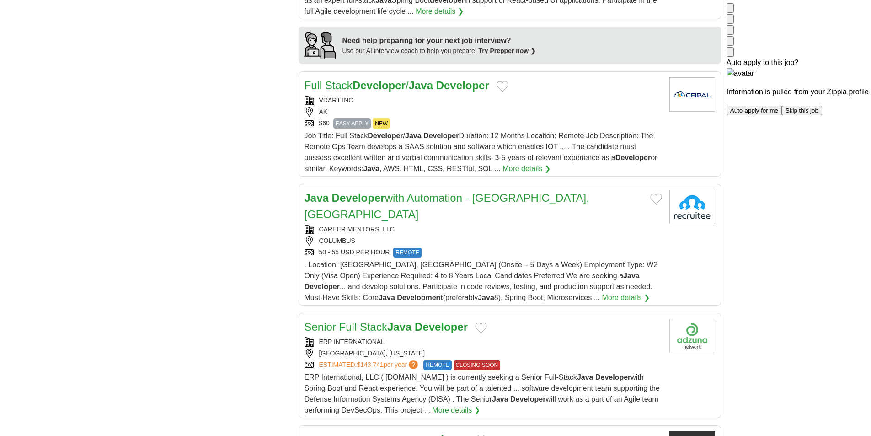
scroll to position [914, 0]
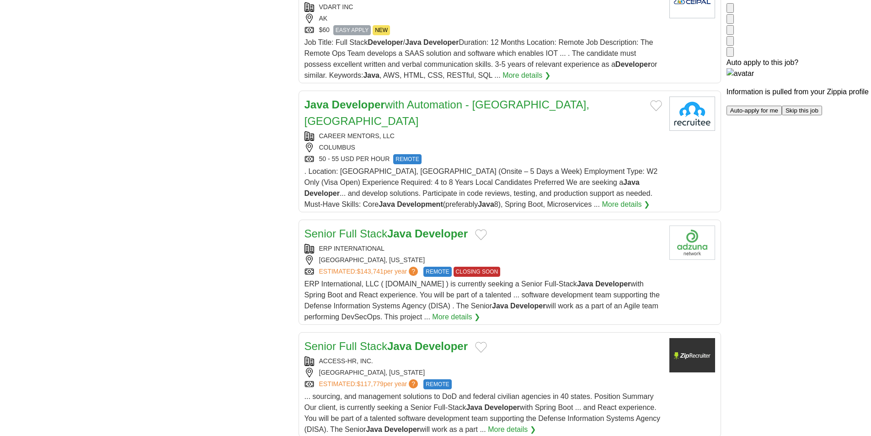
click at [601, 131] on div "CAREER MENTORS, LLC" at bounding box center [482, 136] width 357 height 10
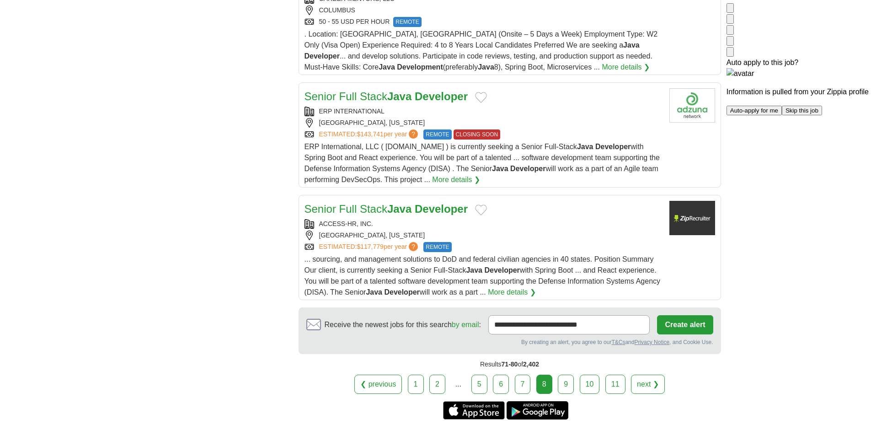
click at [615, 118] on div "[GEOGRAPHIC_DATA], [US_STATE]" at bounding box center [482, 123] width 357 height 10
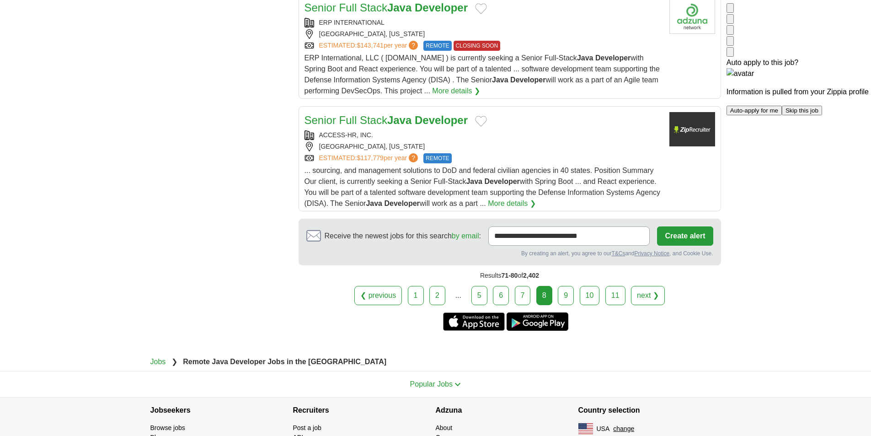
scroll to position [1143, 0]
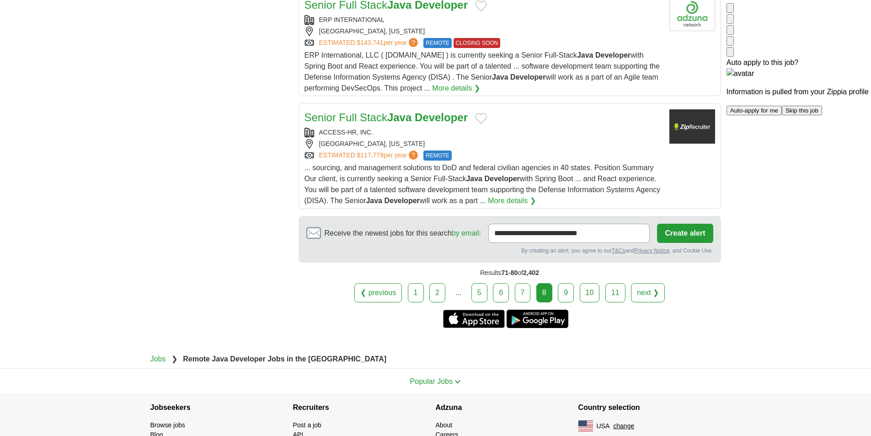
click at [564, 283] on link "9" at bounding box center [566, 292] width 16 height 19
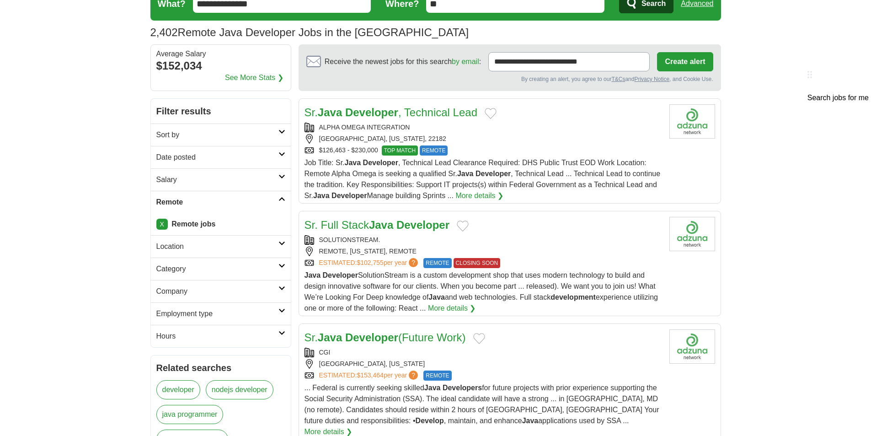
scroll to position [91, 0]
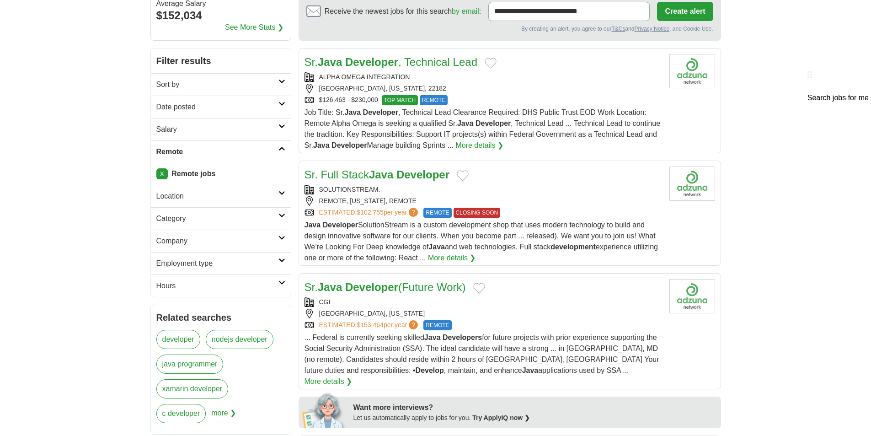
click at [579, 79] on div "ALPHA OMEGA INTEGRATION" at bounding box center [482, 77] width 357 height 10
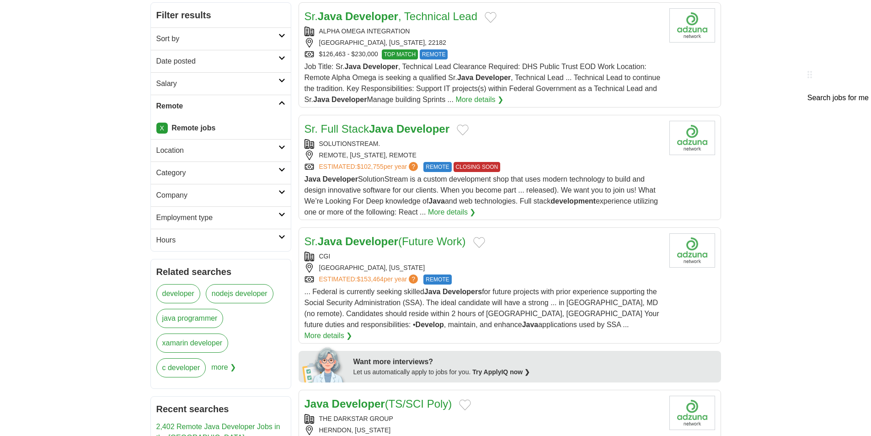
click at [553, 132] on div "Sr. Full Stack Java Developer" at bounding box center [482, 129] width 357 height 16
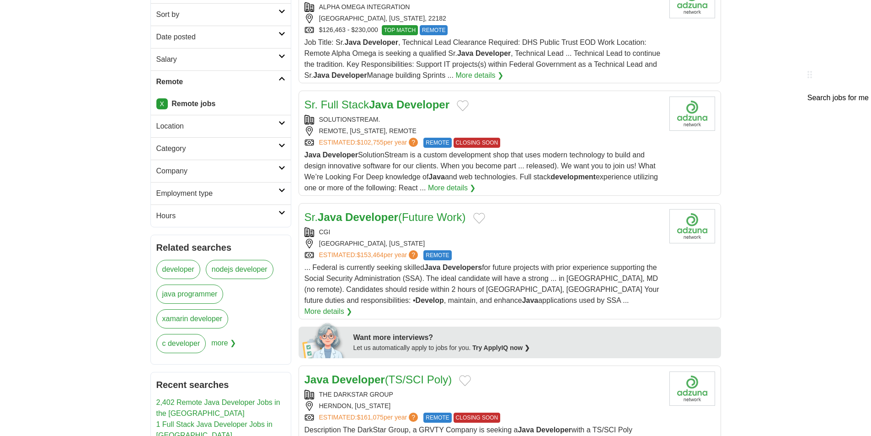
scroll to position [229, 0]
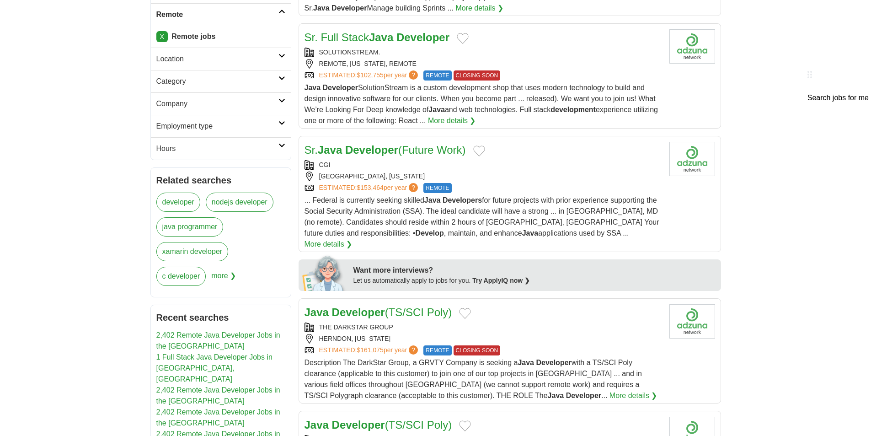
click at [547, 165] on div "CGI" at bounding box center [482, 165] width 357 height 10
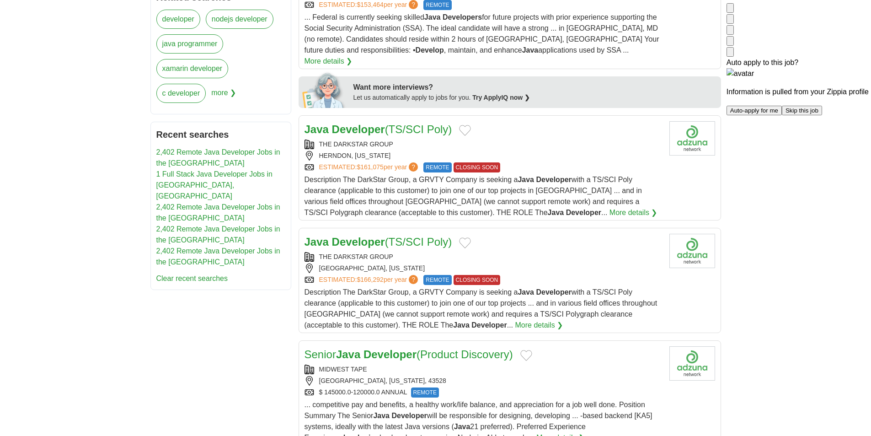
click at [568, 139] on div "THE DARKSTAR GROUP [GEOGRAPHIC_DATA], [US_STATE] ESTIMATED: $161,075 per year ?…" at bounding box center [482, 155] width 357 height 33
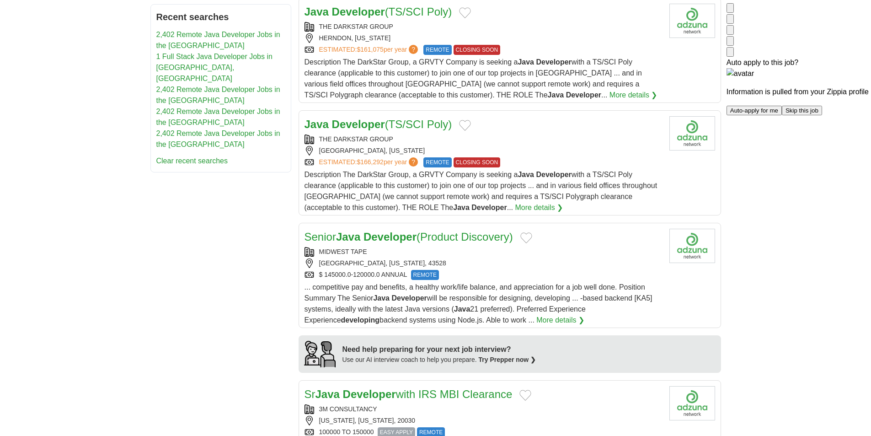
scroll to position [548, 0]
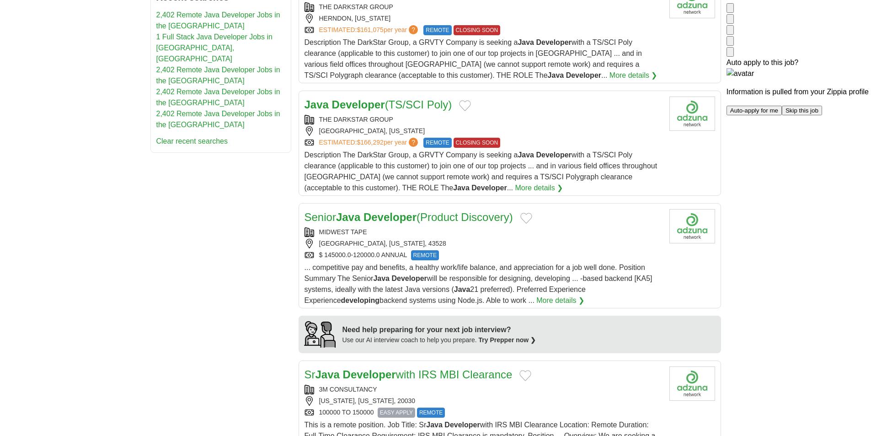
click at [582, 126] on div "[GEOGRAPHIC_DATA], [US_STATE]" at bounding box center [482, 131] width 357 height 10
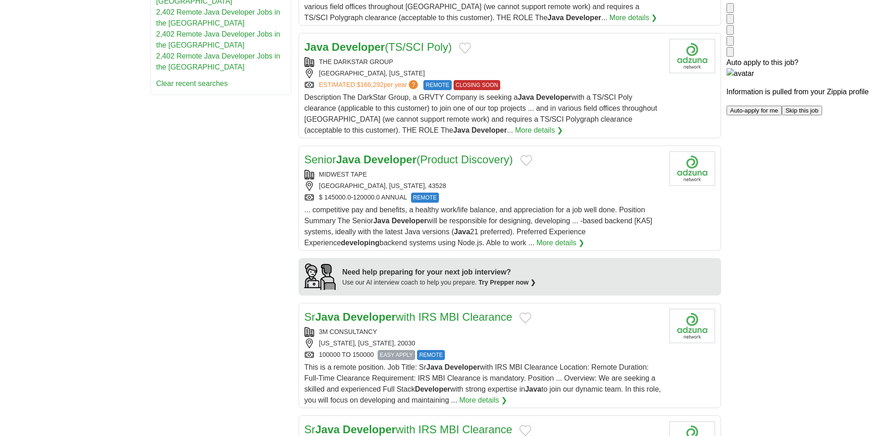
scroll to position [640, 0]
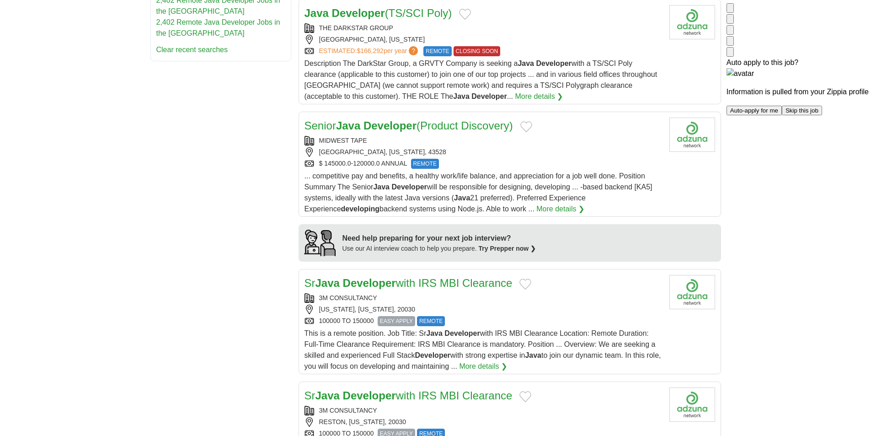
click at [576, 136] on div "MIDWEST TAPE" at bounding box center [482, 141] width 357 height 10
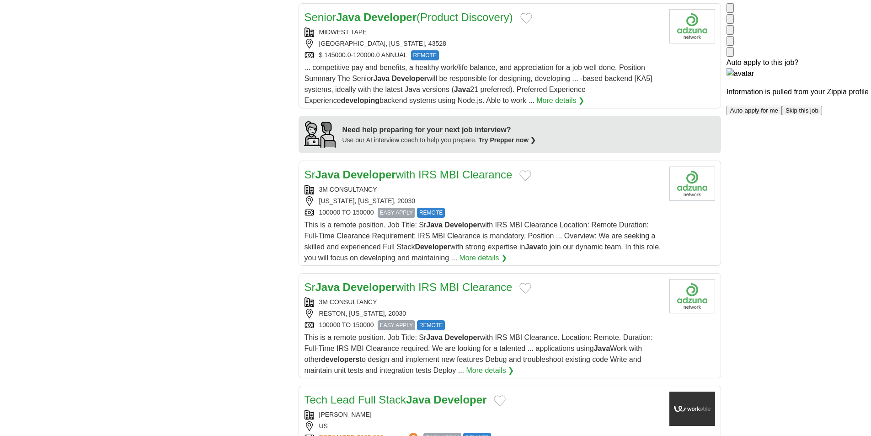
scroll to position [777, 0]
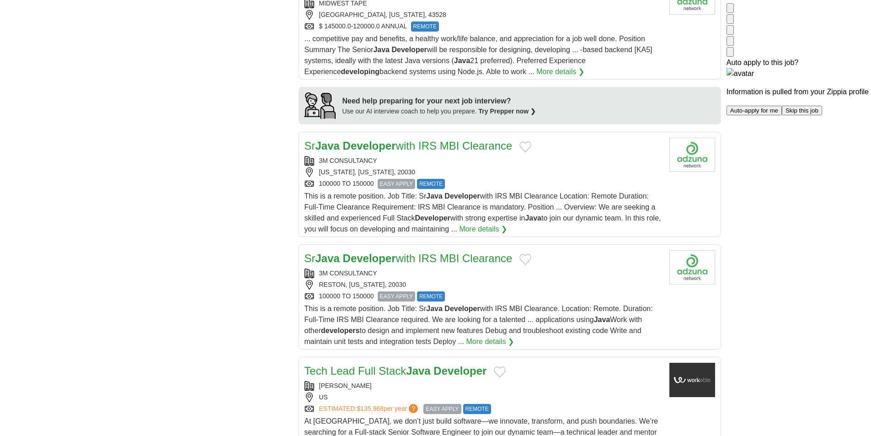
click at [558, 156] on div "3M CONSULTANCY" at bounding box center [482, 161] width 357 height 10
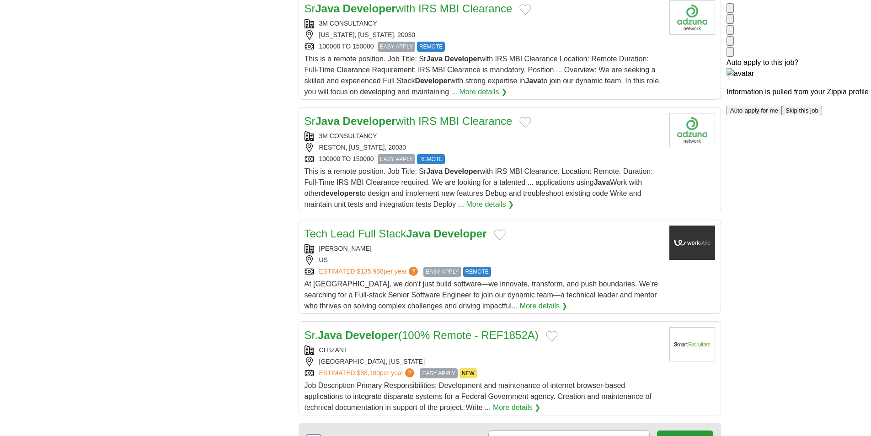
click at [596, 131] on div "3M CONSULTANCY" at bounding box center [482, 136] width 357 height 10
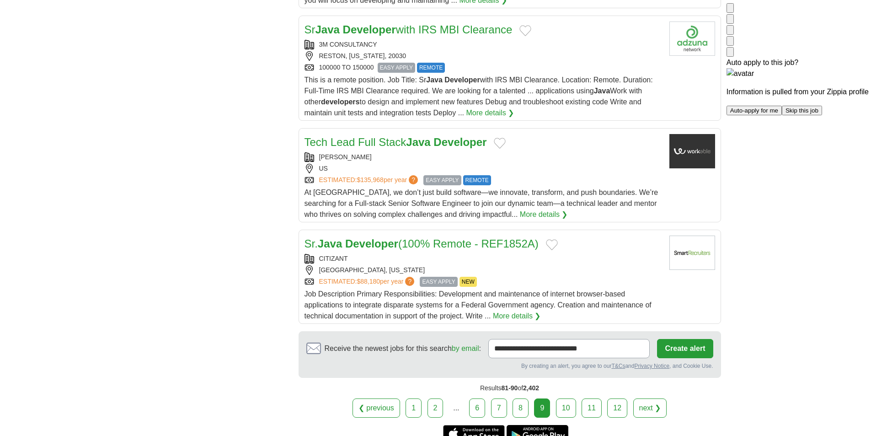
click at [566, 134] on div "Tech Lead Full Stack Java Developer" at bounding box center [482, 142] width 357 height 16
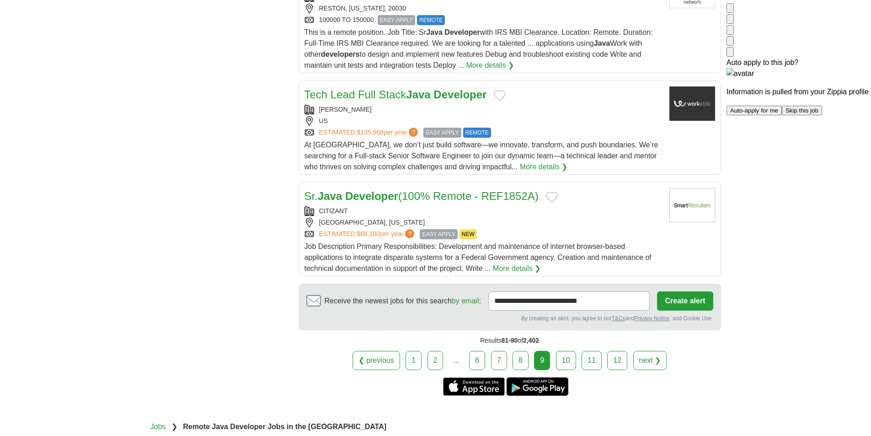
scroll to position [1143, 0]
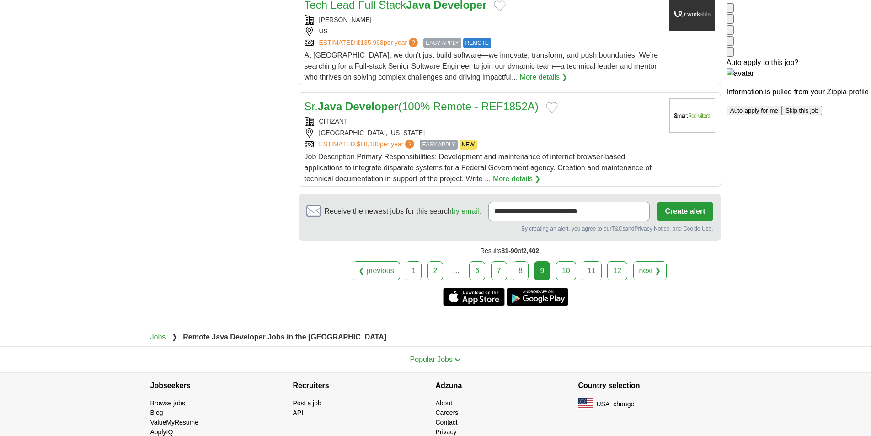
click at [577, 117] on div "CITIZANT" at bounding box center [482, 122] width 357 height 10
click at [563, 261] on link "10" at bounding box center [566, 270] width 20 height 19
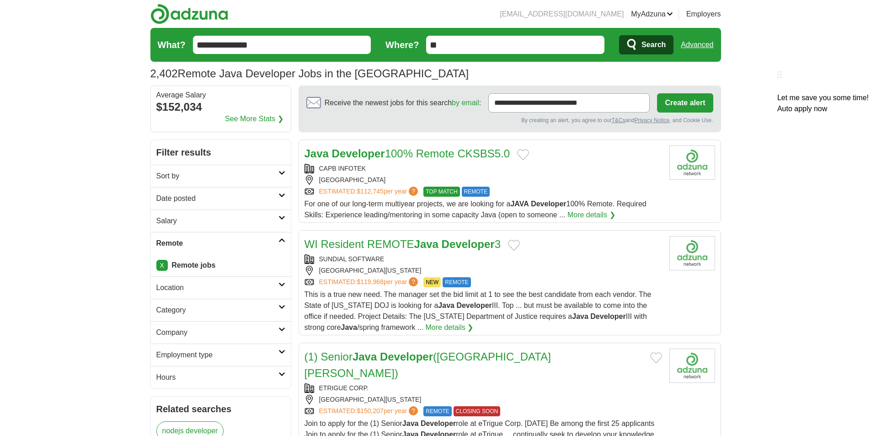
scroll to position [46, 0]
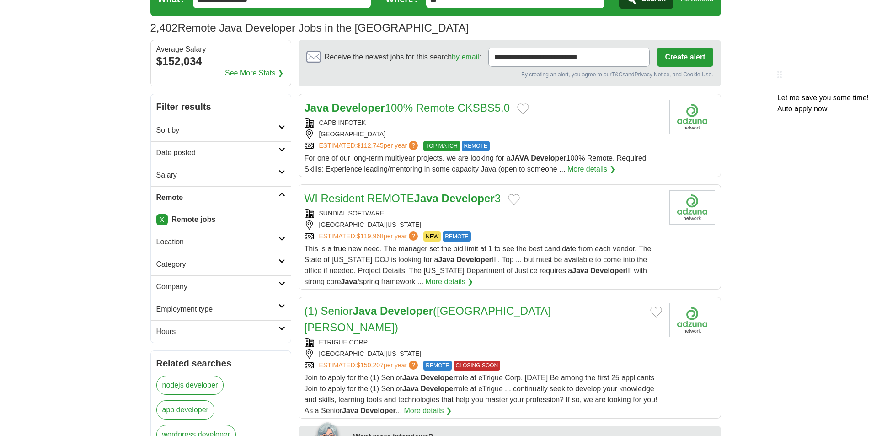
click at [589, 141] on div "ESTIMATED: $112,745 per year ? TOP MATCH REMOTE" at bounding box center [482, 146] width 357 height 10
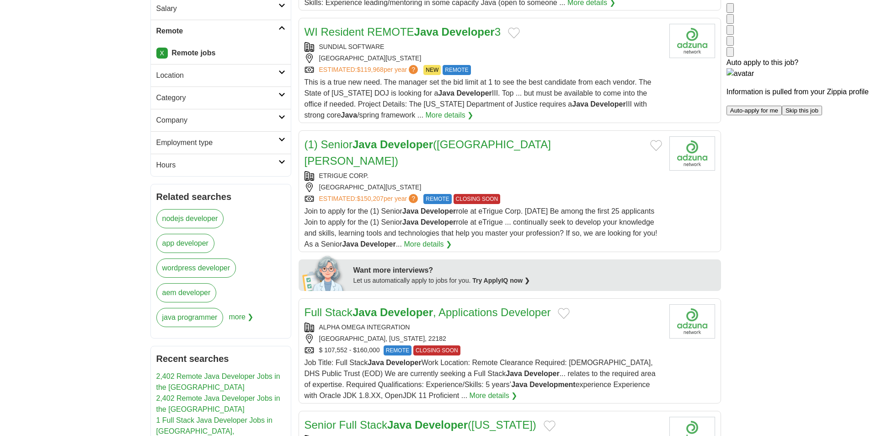
scroll to position [229, 0]
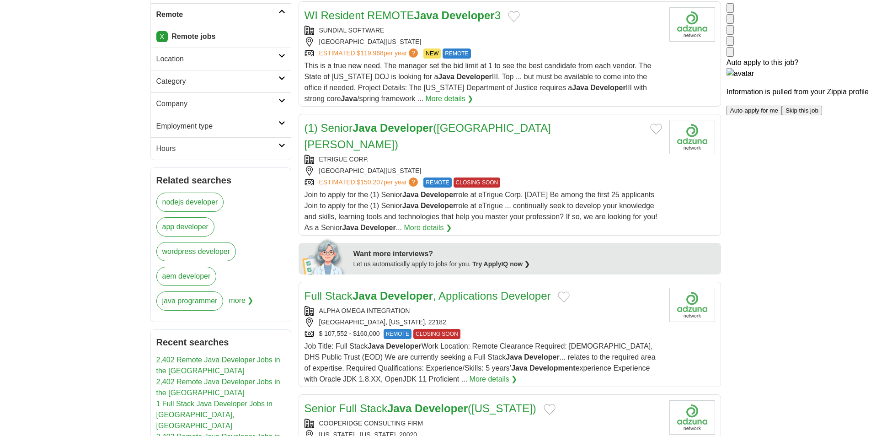
click at [529, 166] on div "SAN JOSE , CALIFORNIA, 94136" at bounding box center [482, 171] width 357 height 10
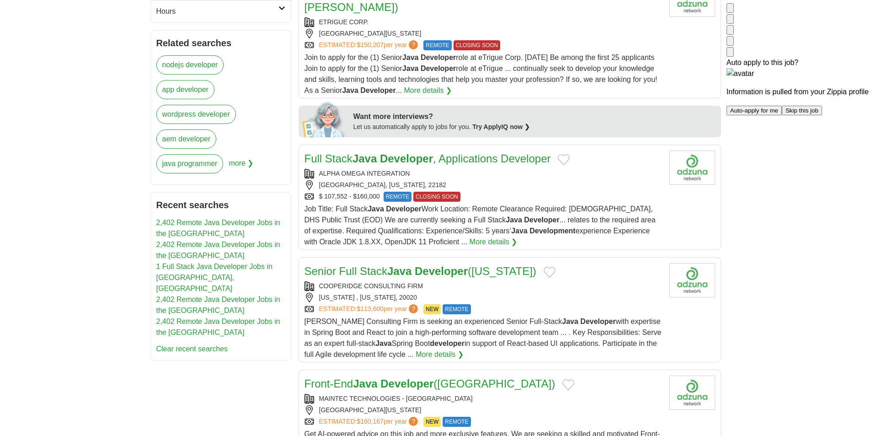
click at [582, 180] on div "VIENNA, VIRGINIA, 22182" at bounding box center [482, 185] width 357 height 10
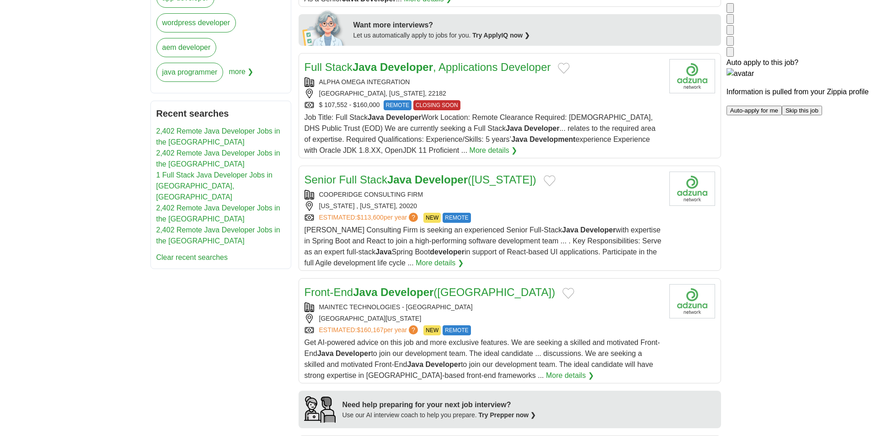
click at [541, 190] on div "COOPERIDGE CONSULTING FIRM" at bounding box center [482, 195] width 357 height 10
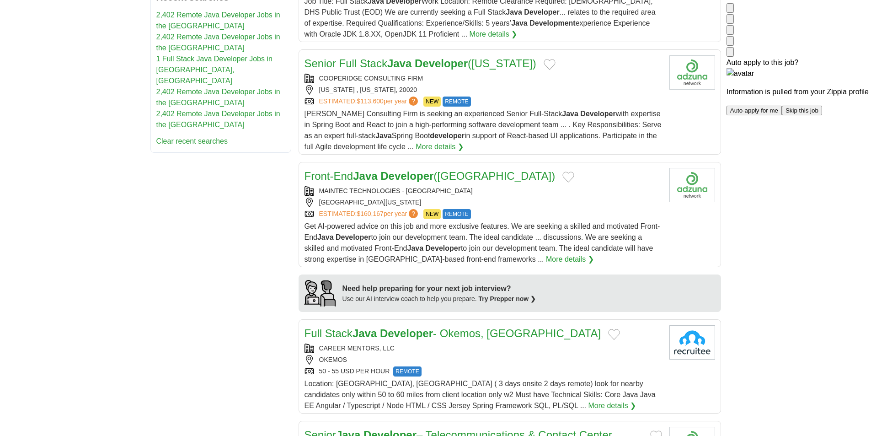
scroll to position [594, 0]
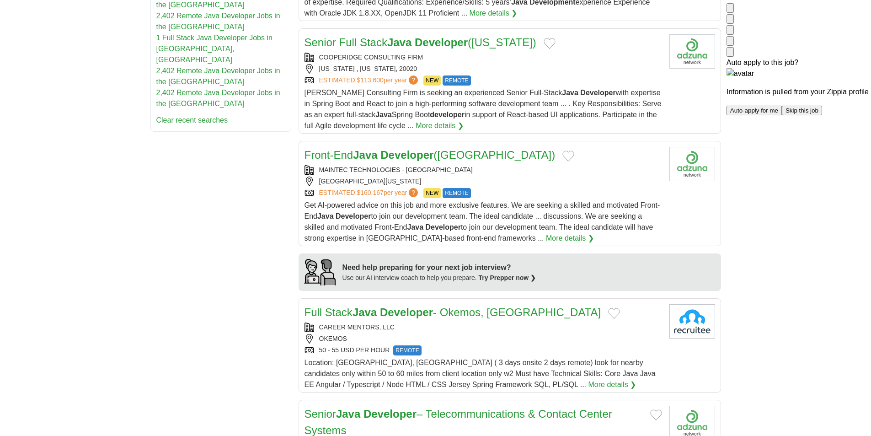
click at [607, 165] on div "MAINTEC TECHNOLOGIES - USA SAN FRANCISCO , CALIFORNIA, 94121 ESTIMATED: $160,16…" at bounding box center [482, 181] width 357 height 33
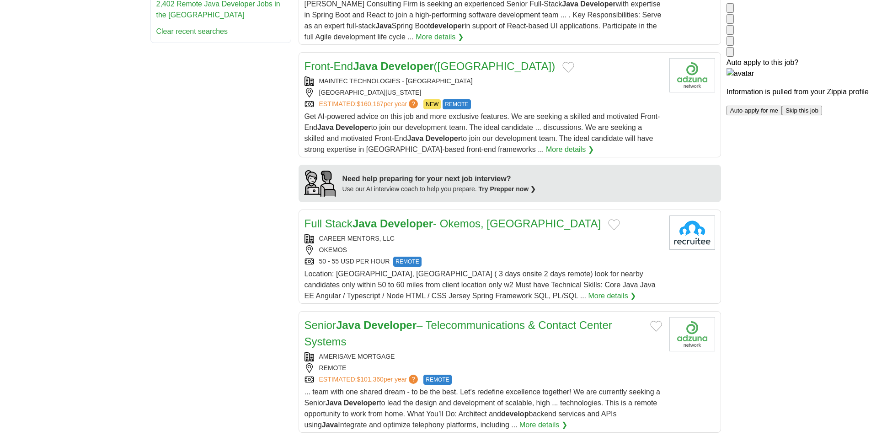
scroll to position [686, 0]
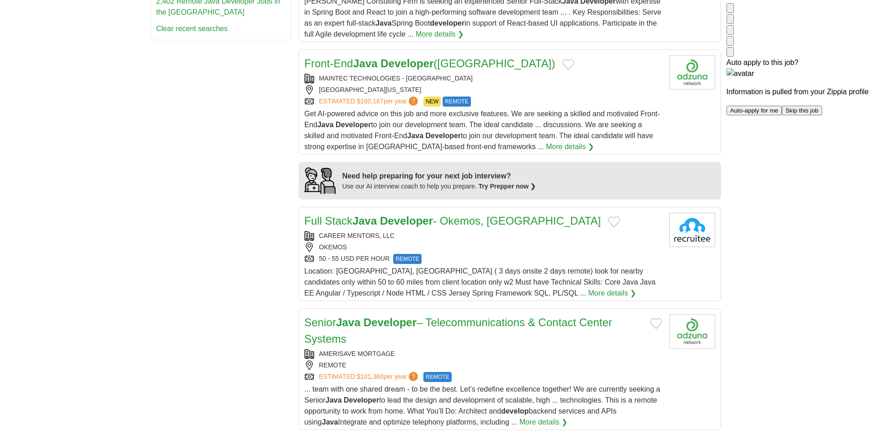
click at [552, 231] on div "CAREER MENTORS, LLC" at bounding box center [482, 236] width 357 height 10
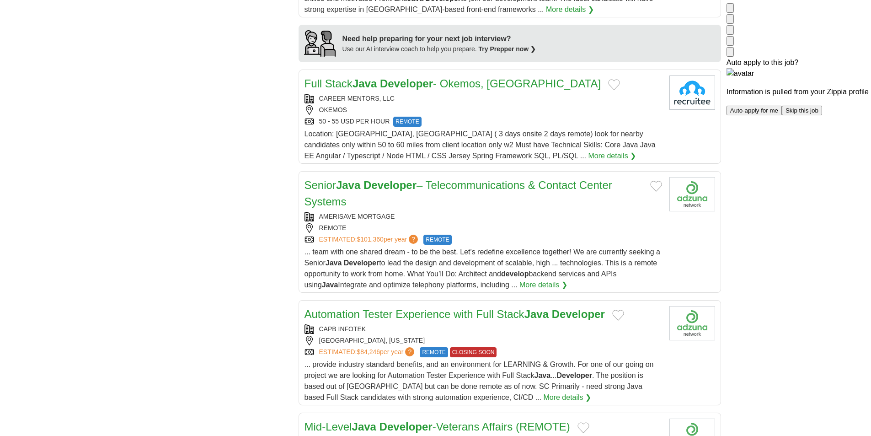
click at [558, 187] on h2 "Senior Java Developer – Telecommunications & Contact Center Systems" at bounding box center [473, 193] width 338 height 33
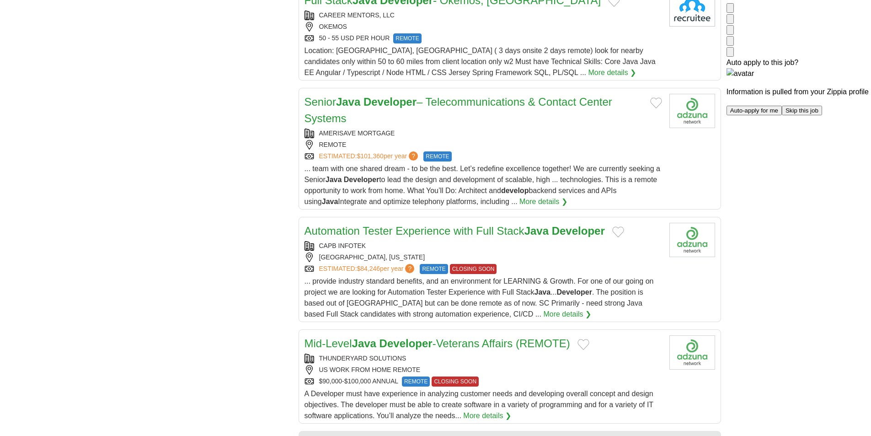
scroll to position [914, 0]
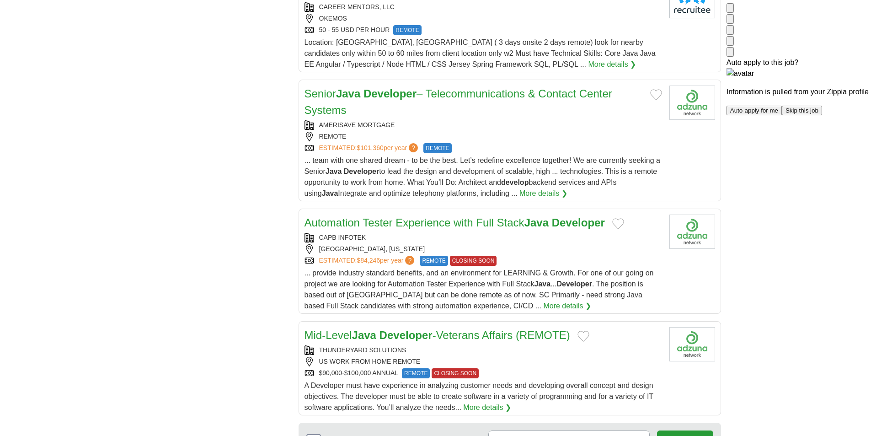
click at [545, 233] on div "CAPB INFOTEK" at bounding box center [482, 238] width 357 height 10
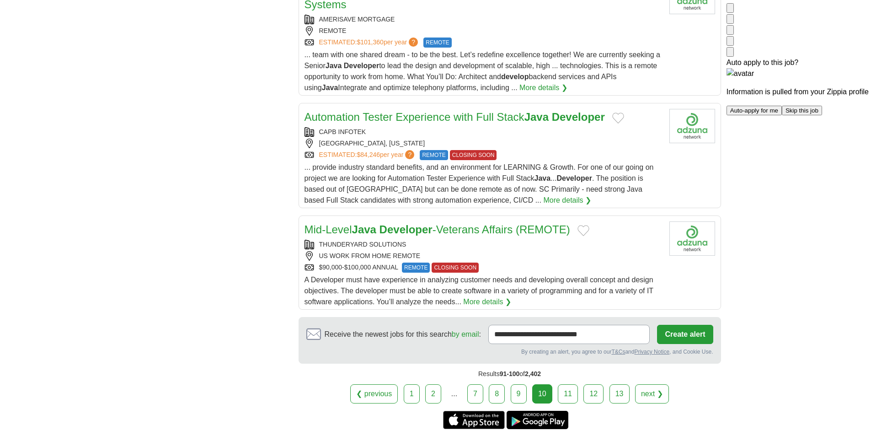
scroll to position [1051, 0]
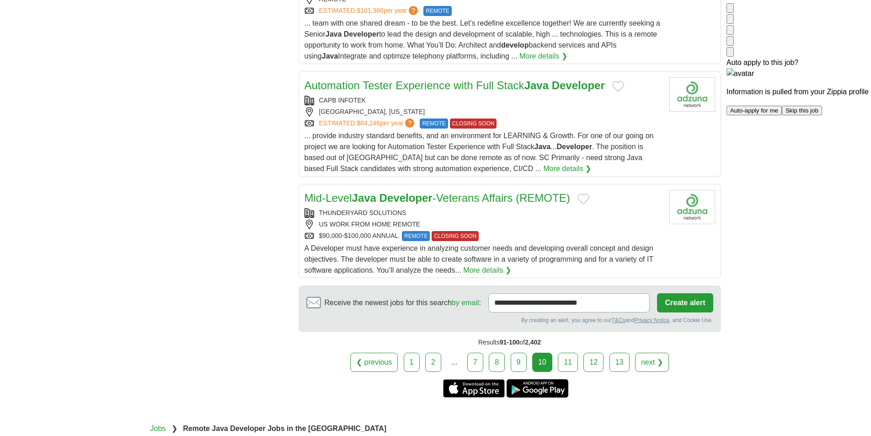
click at [571, 213] on div "THUNDERYARD SOLUTIONS US WORK FROM HOME REMOTE $90,000-$100,000 ANNUAL REMOTE C…" at bounding box center [482, 224] width 357 height 33
click at [566, 352] on link "11" at bounding box center [568, 361] width 20 height 19
click at [568, 352] on link "11" at bounding box center [568, 361] width 20 height 19
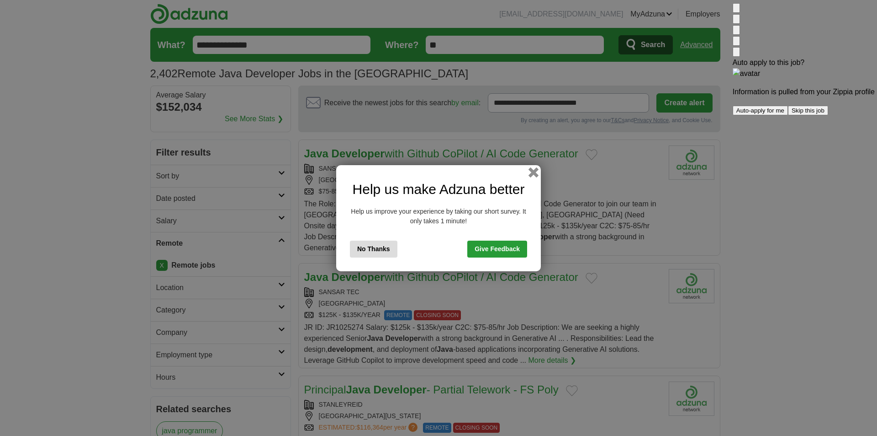
click at [532, 168] on button "button" at bounding box center [534, 172] width 10 height 10
